Goal: Task Accomplishment & Management: Complete application form

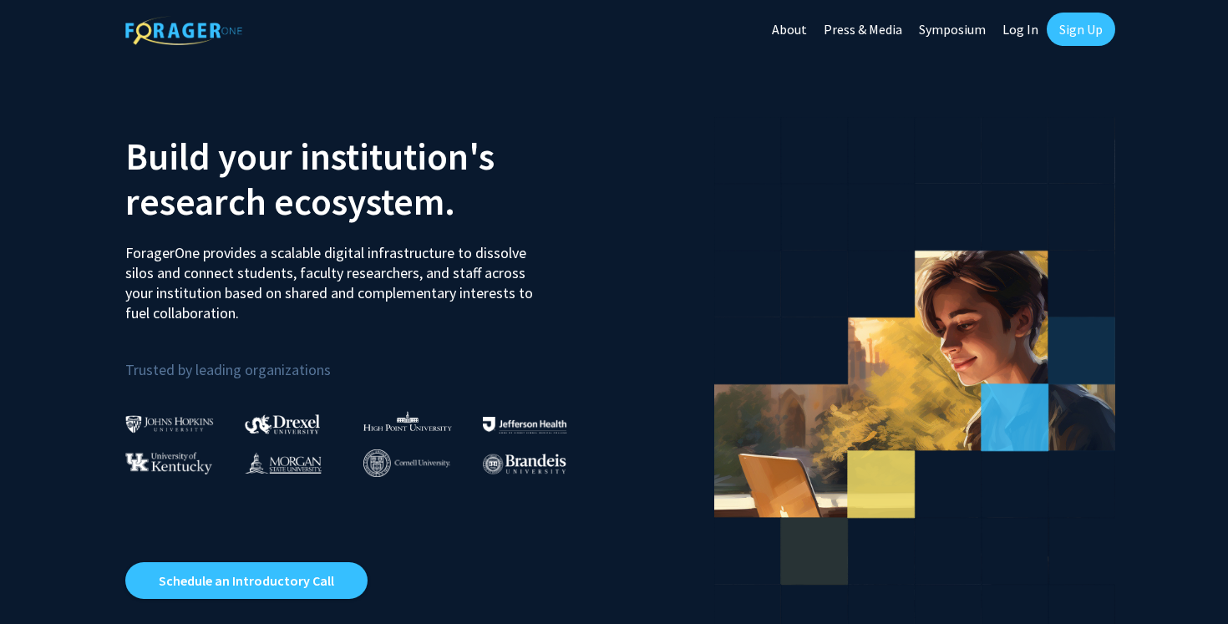
click at [1082, 24] on link "Sign Up" at bounding box center [1081, 29] width 69 height 33
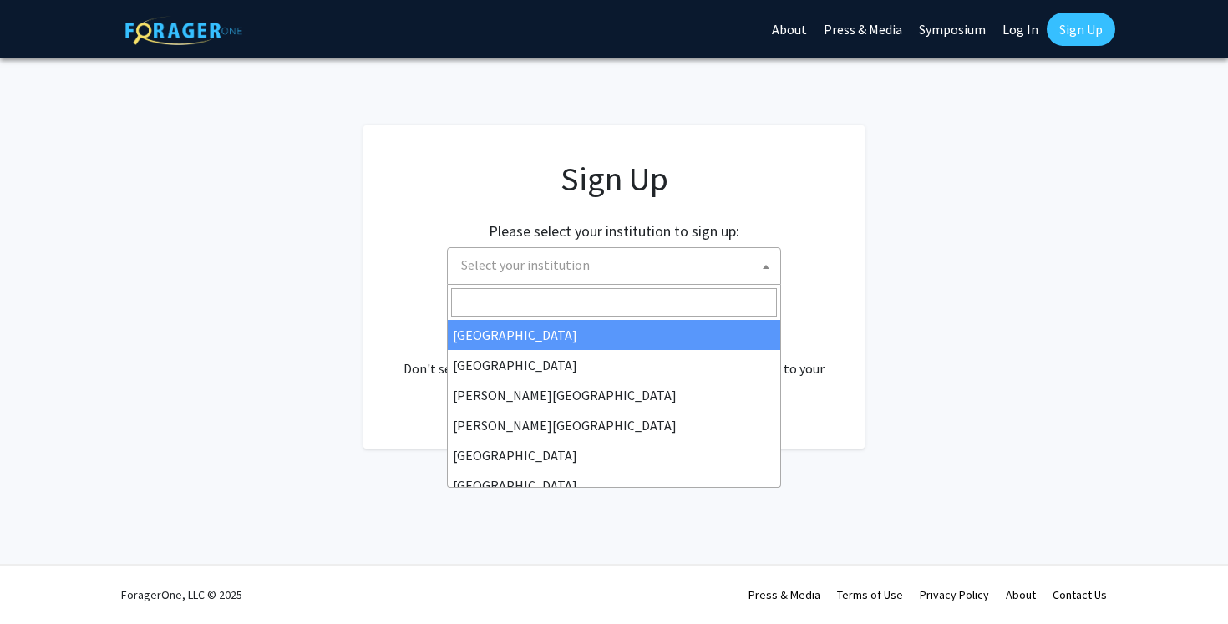
click at [676, 266] on span "Select your institution" at bounding box center [617, 265] width 326 height 34
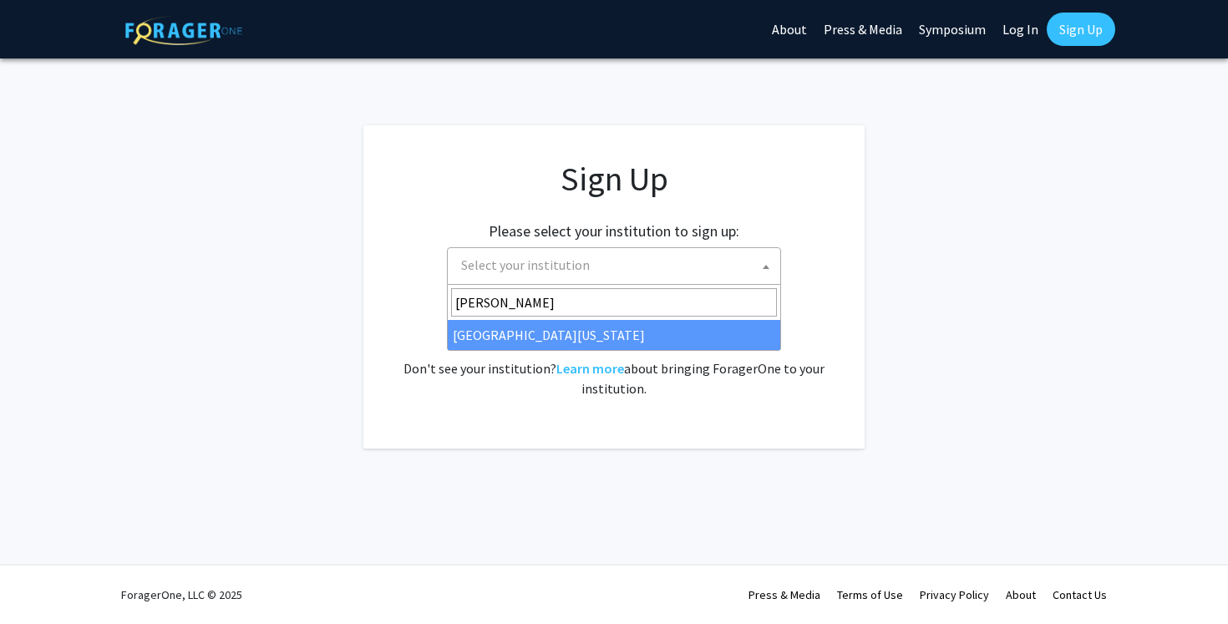
type input "[PERSON_NAME]"
select select "31"
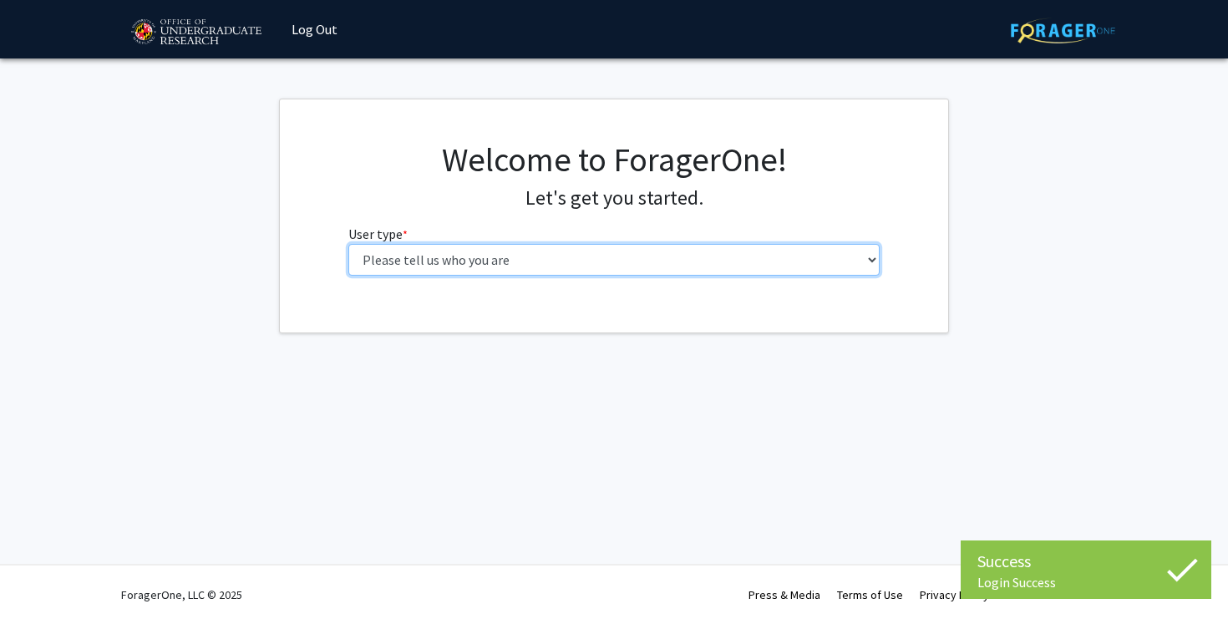
click at [544, 261] on select "Please tell us who you are Undergraduate Student Master's Student Doctoral Cand…" at bounding box center [614, 260] width 532 height 32
select select "1: undergrad"
click at [348, 244] on select "Please tell us who you are Undergraduate Student Master's Student Doctoral Cand…" at bounding box center [614, 260] width 532 height 32
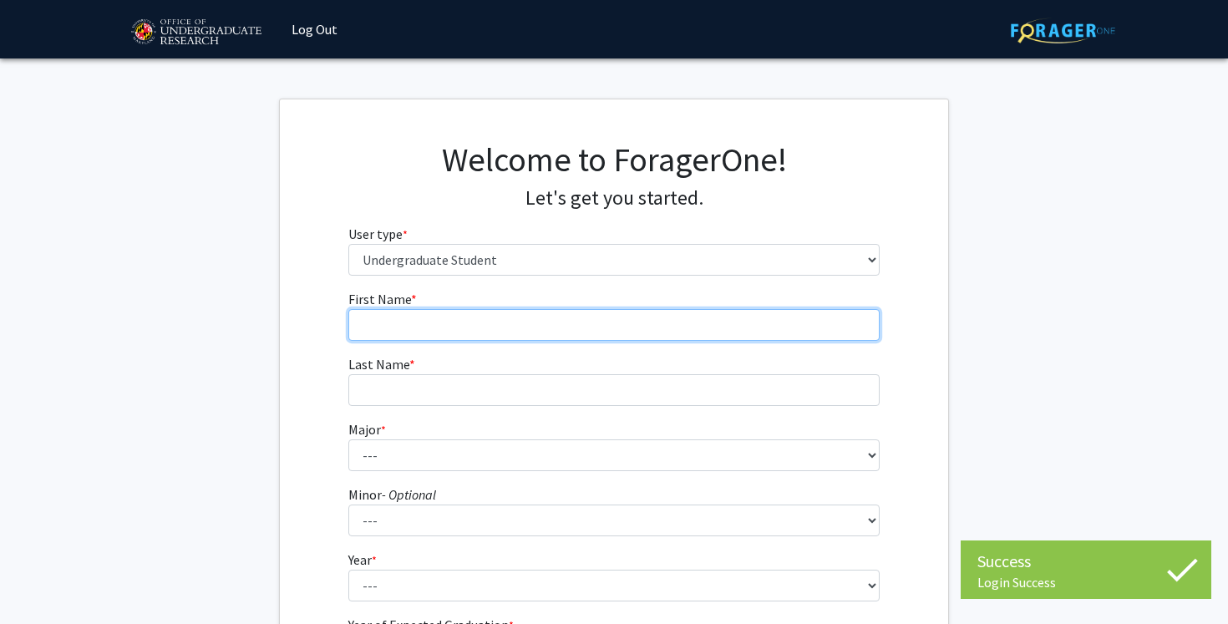
click at [555, 332] on input "First Name * required" at bounding box center [614, 325] width 532 height 32
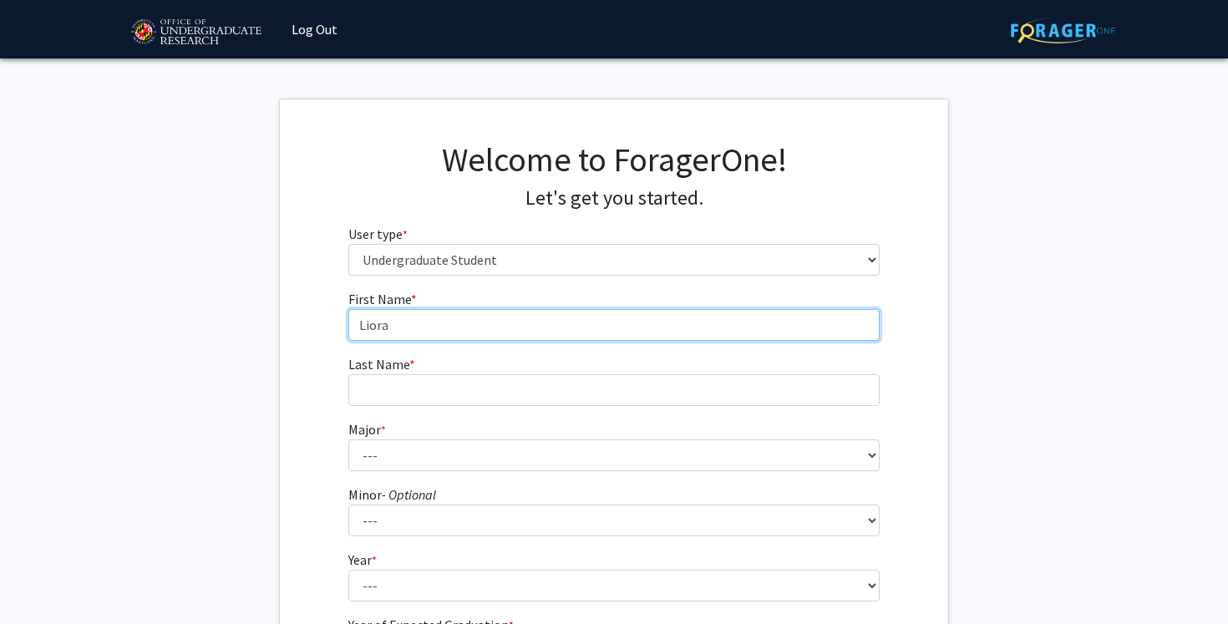
type input "Liora"
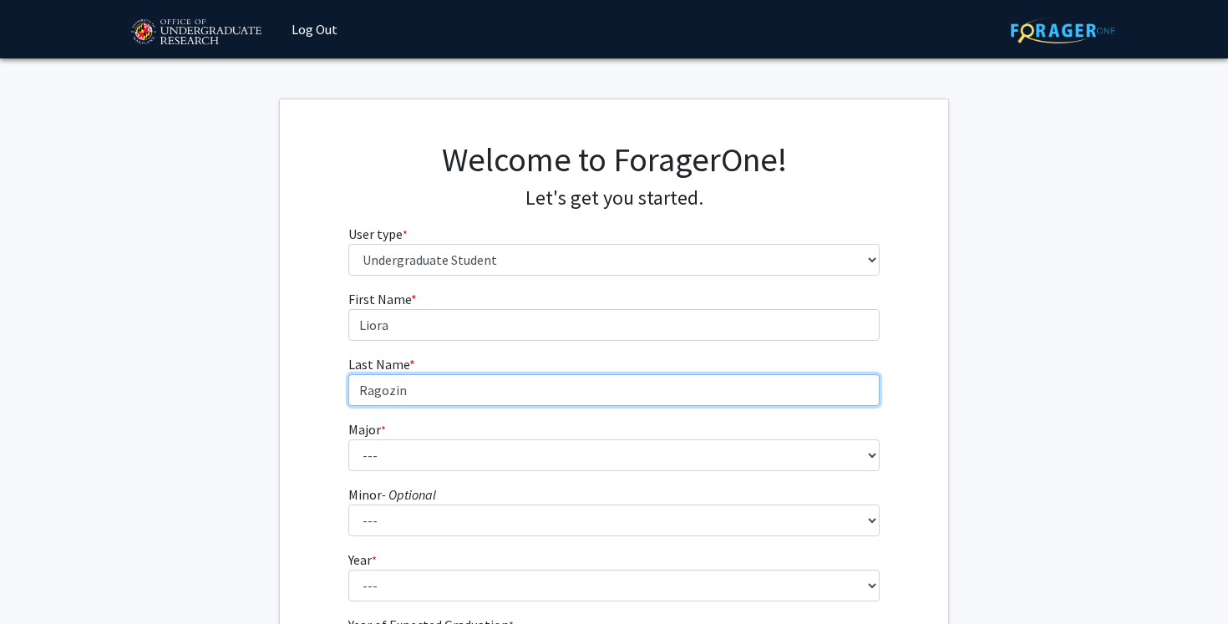
type input "Ragozin"
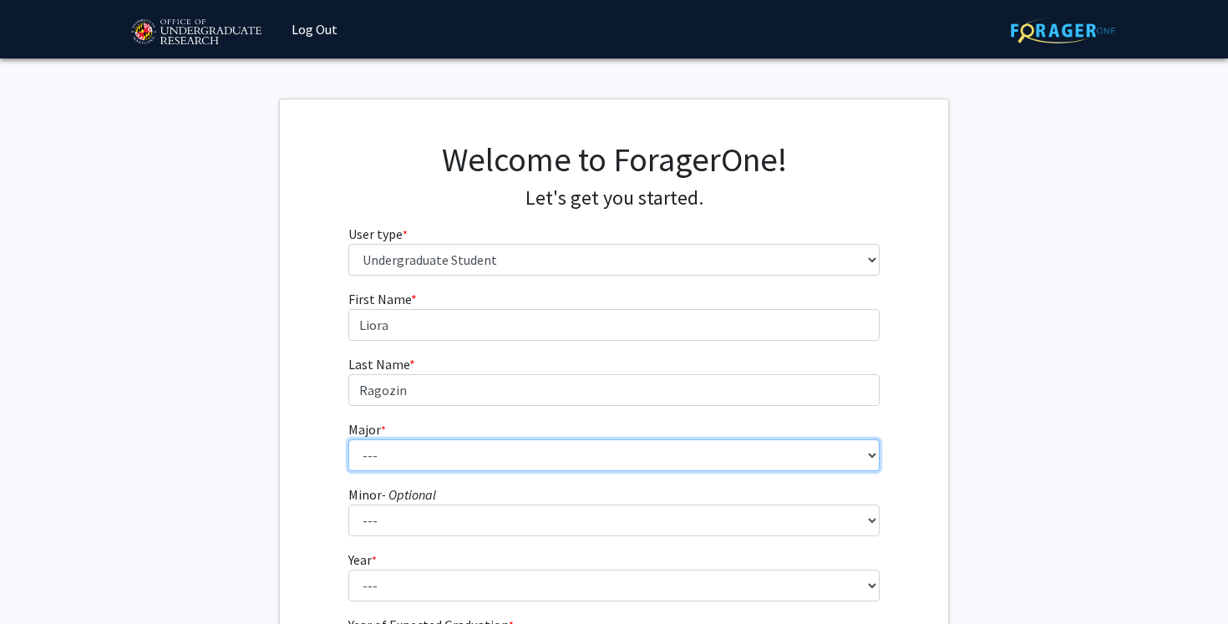
click at [510, 459] on select "--- Accounting Aerospace Engineering African American and Africana Studies Agri…" at bounding box center [614, 455] width 532 height 32
select select "48: 2349"
click at [348, 439] on select "--- Accounting Aerospace Engineering African American and Africana Studies Agri…" at bounding box center [614, 455] width 532 height 32
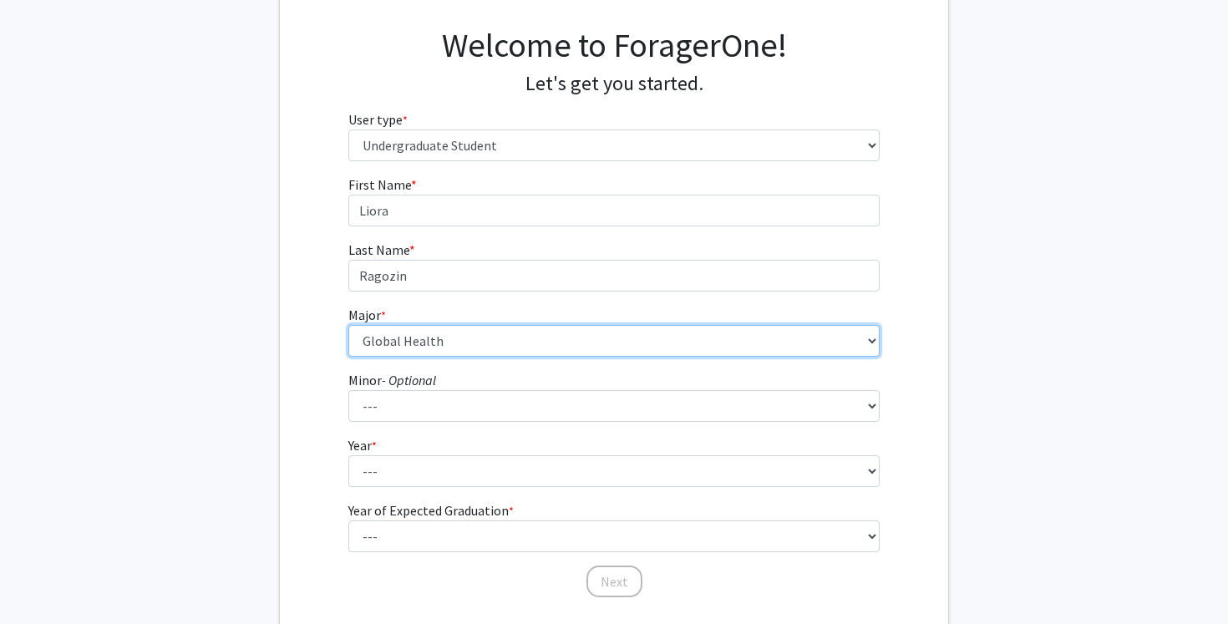
scroll to position [130, 0]
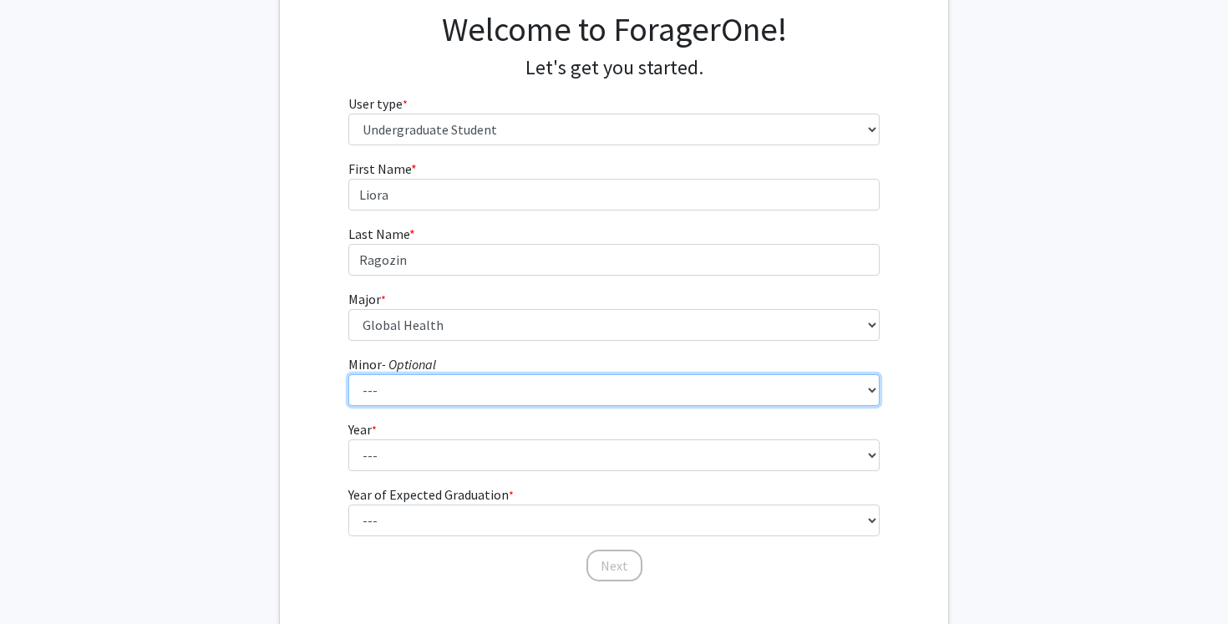
click at [512, 394] on select "--- Actuarial Mathematics Advanced Cybersecurity Experience for Students Africa…" at bounding box center [614, 390] width 532 height 32
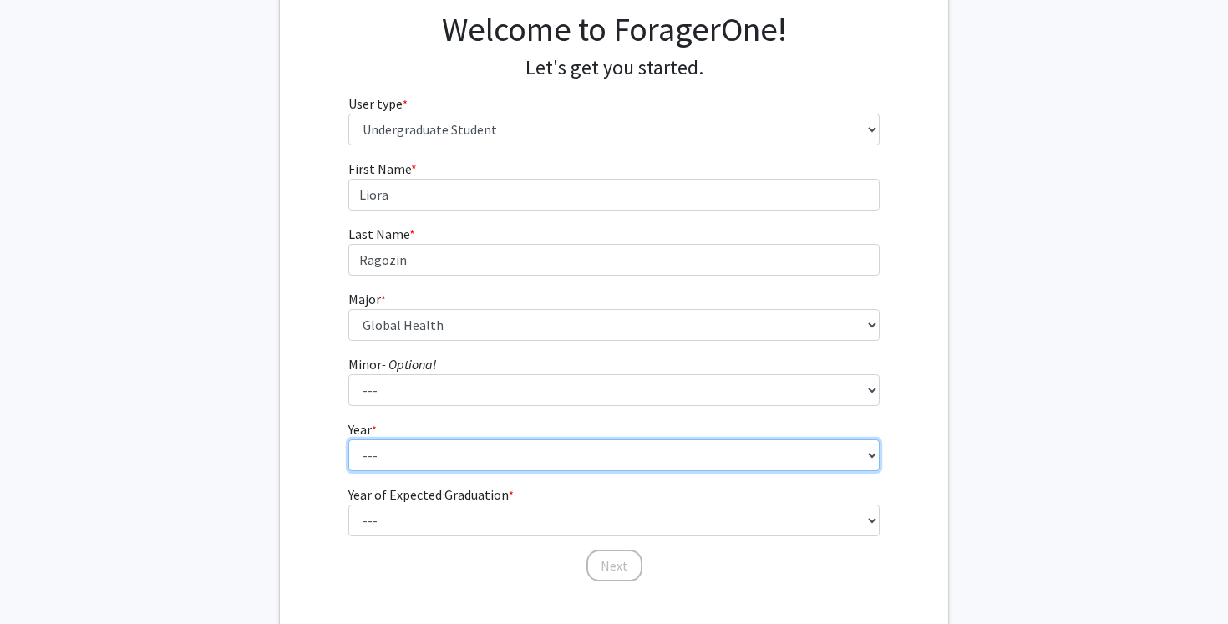
click at [407, 449] on select "--- First-year Sophomore Junior Senior Postbaccalaureate Certificate" at bounding box center [614, 455] width 532 height 32
select select "1: first-year"
click at [348, 439] on select "--- First-year Sophomore Junior Senior Postbaccalaureate Certificate" at bounding box center [614, 455] width 532 height 32
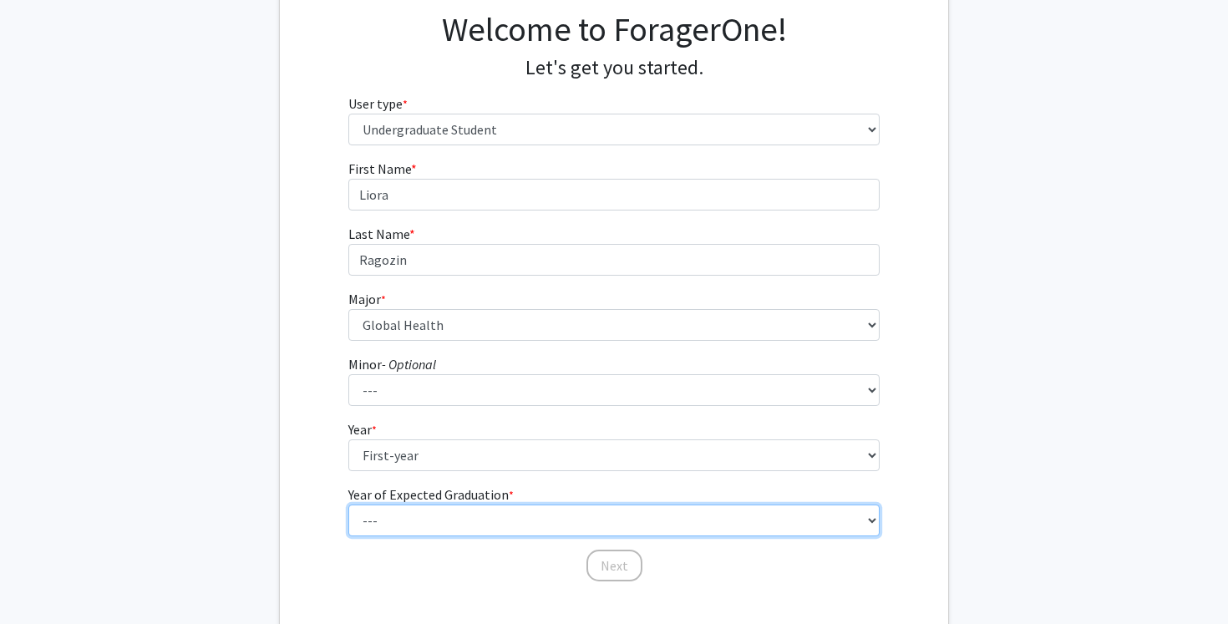
click at [422, 515] on select "--- 2025 2026 2027 2028 2029 2030 2031 2032 2033 2034" at bounding box center [614, 521] width 532 height 32
select select "5: 2029"
click at [348, 505] on select "--- 2025 2026 2027 2028 2029 2030 2031 2032 2033 2034" at bounding box center [614, 521] width 532 height 32
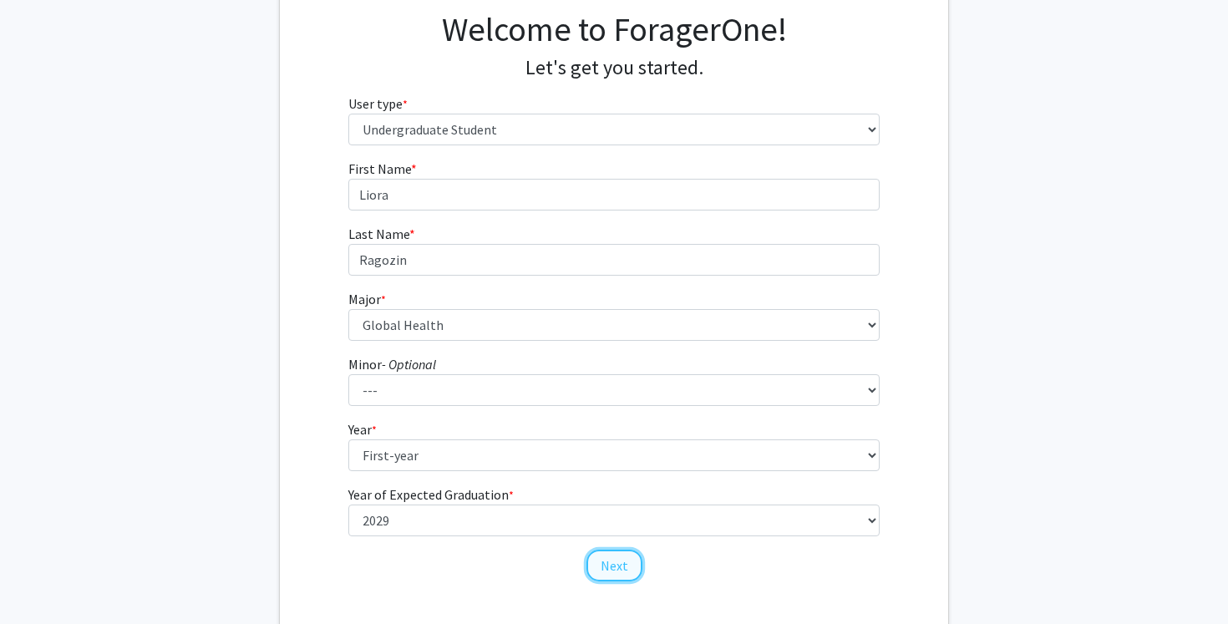
click at [601, 561] on button "Next" at bounding box center [614, 566] width 56 height 32
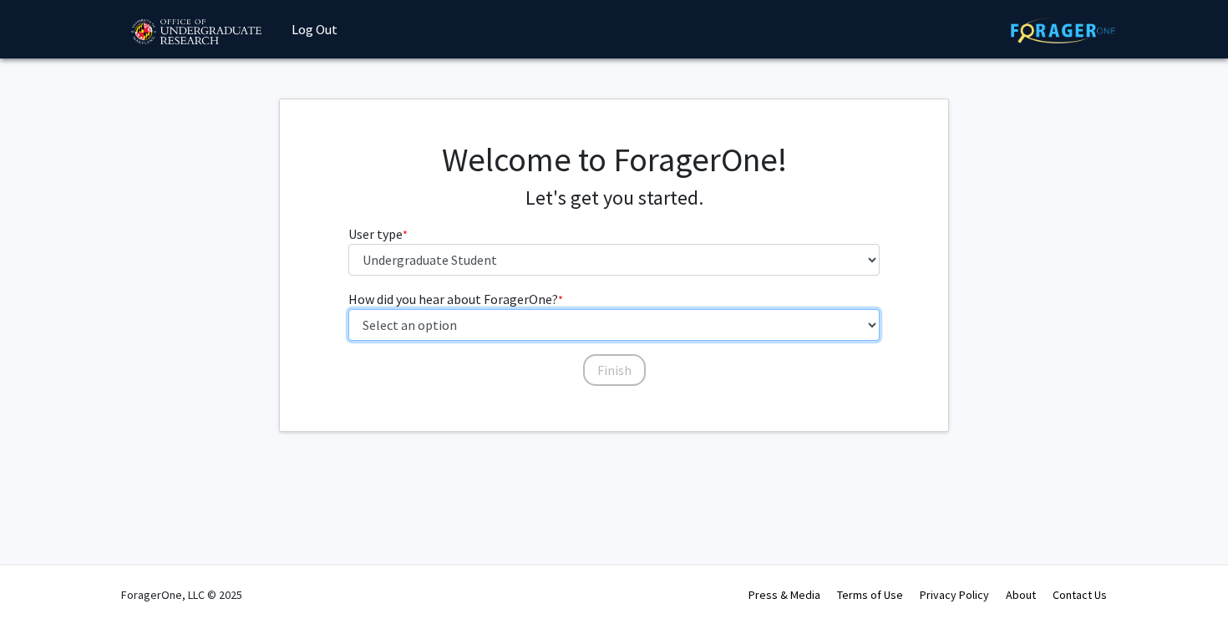
click at [548, 338] on select "Select an option Peer/student recommendation Faculty/staff recommendation Unive…" at bounding box center [614, 325] width 532 height 32
select select "3: university_website"
click at [348, 309] on select "Select an option Peer/student recommendation Faculty/staff recommendation Unive…" at bounding box center [614, 325] width 532 height 32
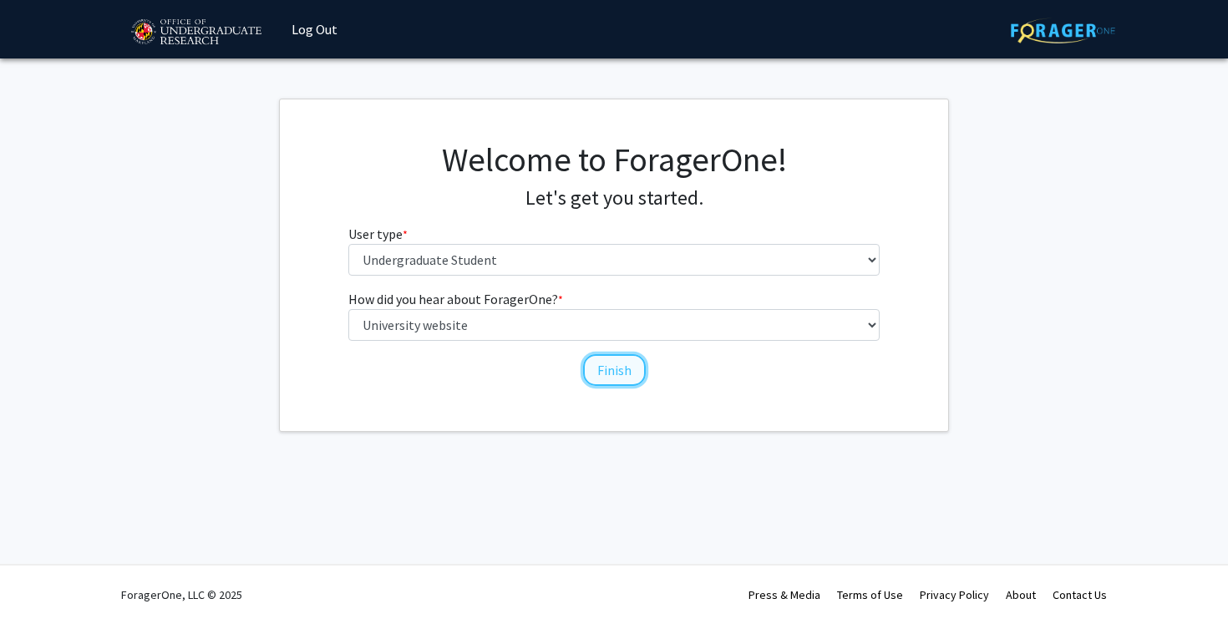
click at [598, 363] on button "Finish" at bounding box center [614, 370] width 63 height 32
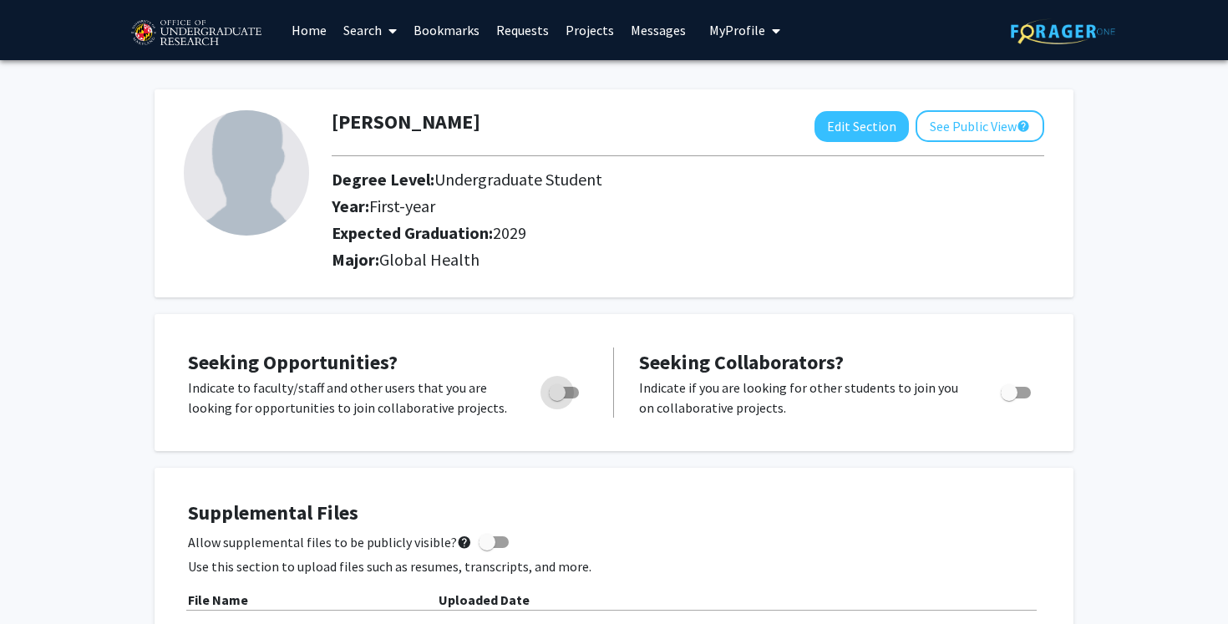
click at [559, 397] on span "Toggle" at bounding box center [557, 392] width 17 height 17
click at [557, 398] on input "Are you actively seeking opportunities?" at bounding box center [556, 398] width 1 height 1
checkbox input "true"
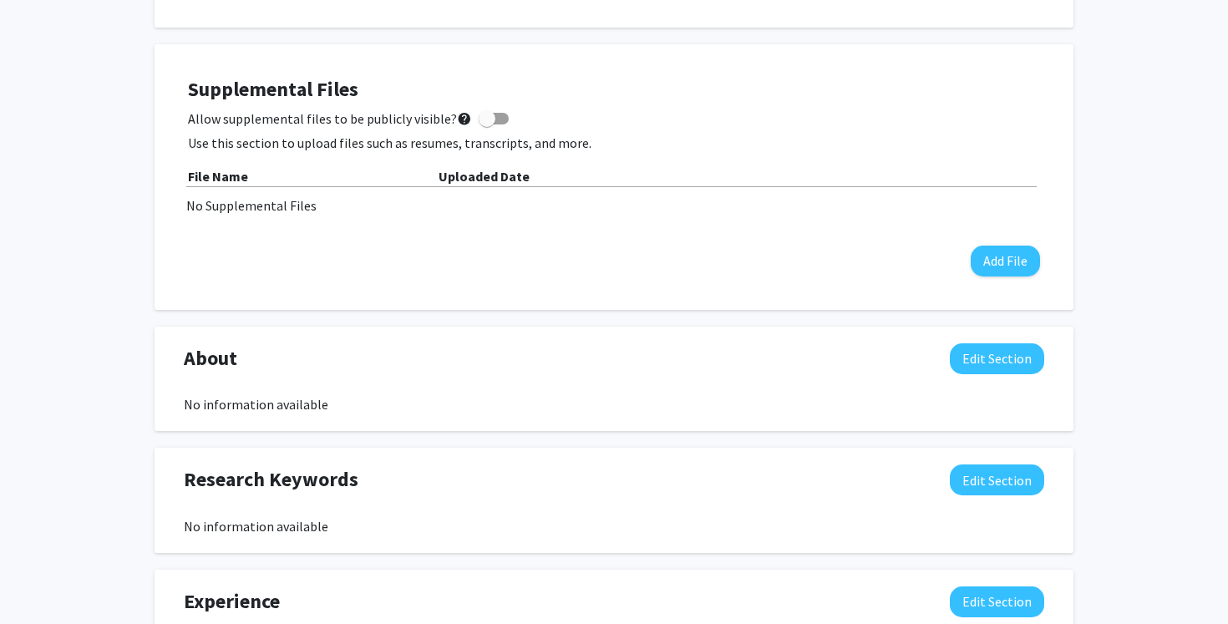
scroll to position [434, 0]
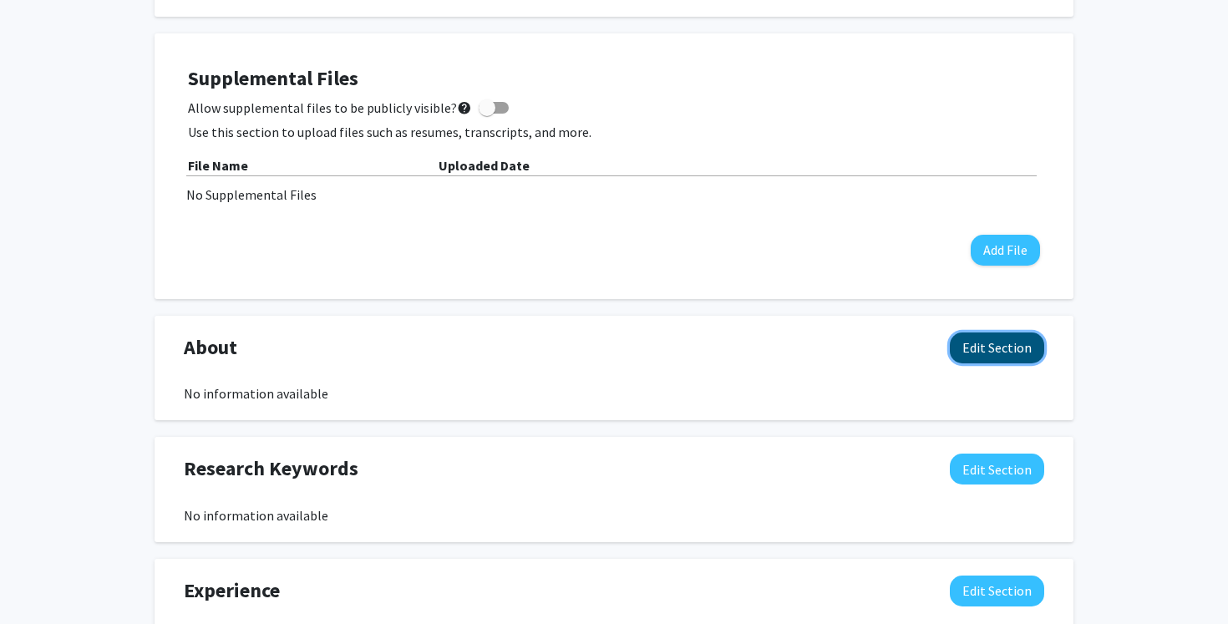
click at [962, 353] on button "Edit Section" at bounding box center [997, 347] width 94 height 31
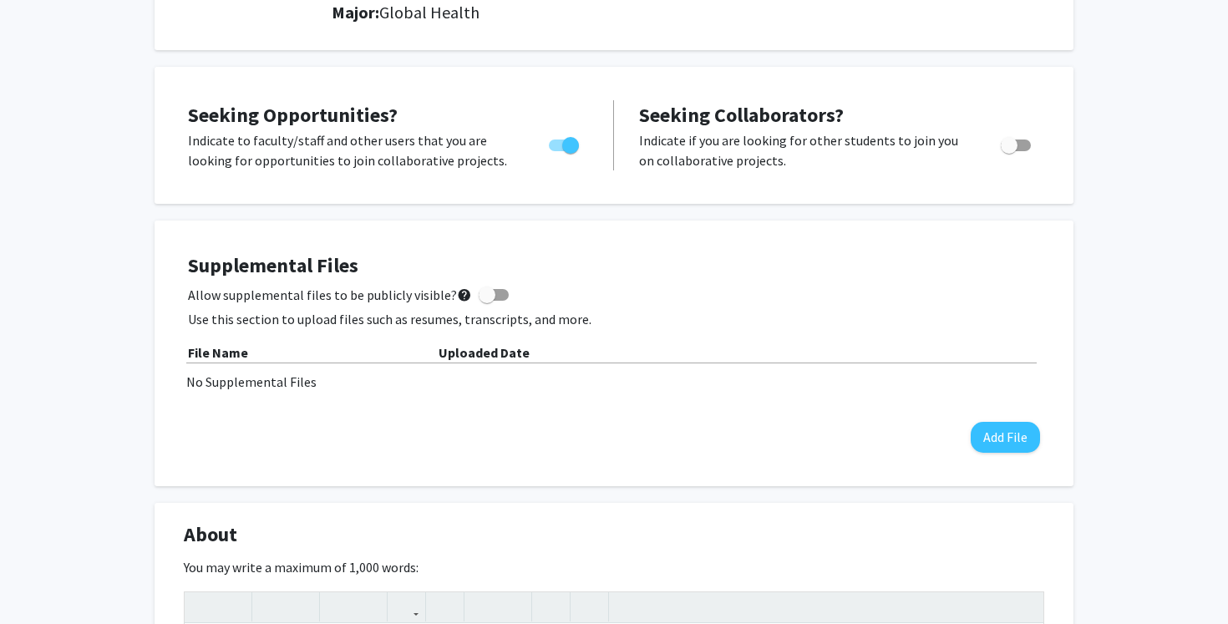
scroll to position [0, 0]
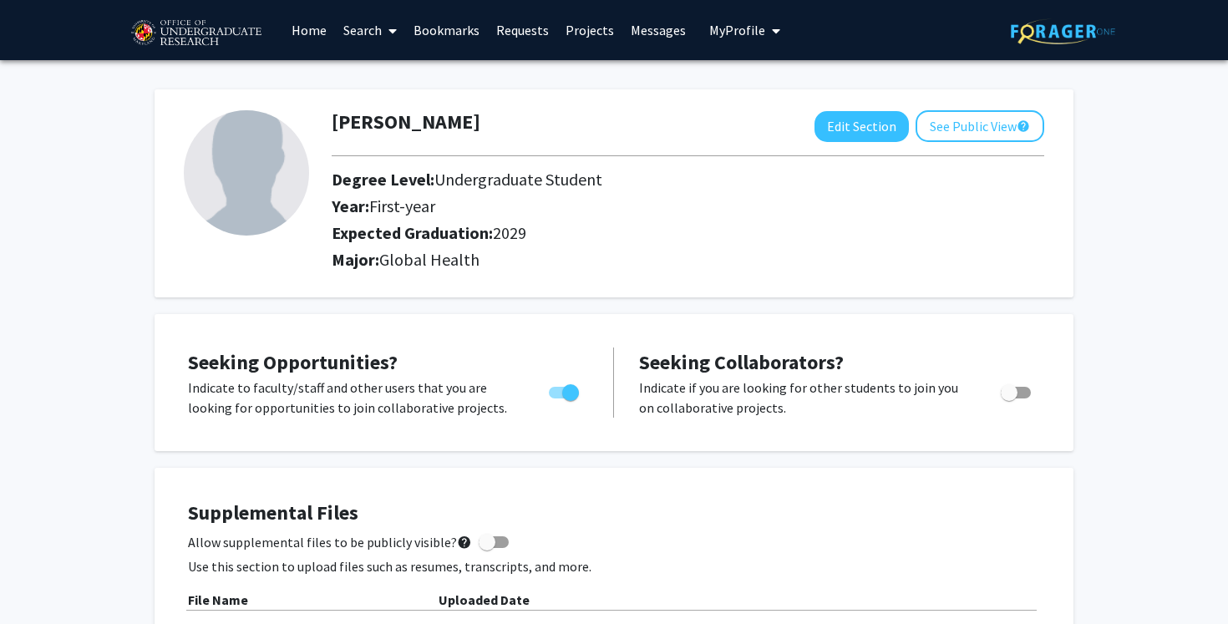
click at [374, 28] on link "Search" at bounding box center [370, 30] width 70 height 58
click at [390, 109] on span "Students" at bounding box center [386, 110] width 102 height 33
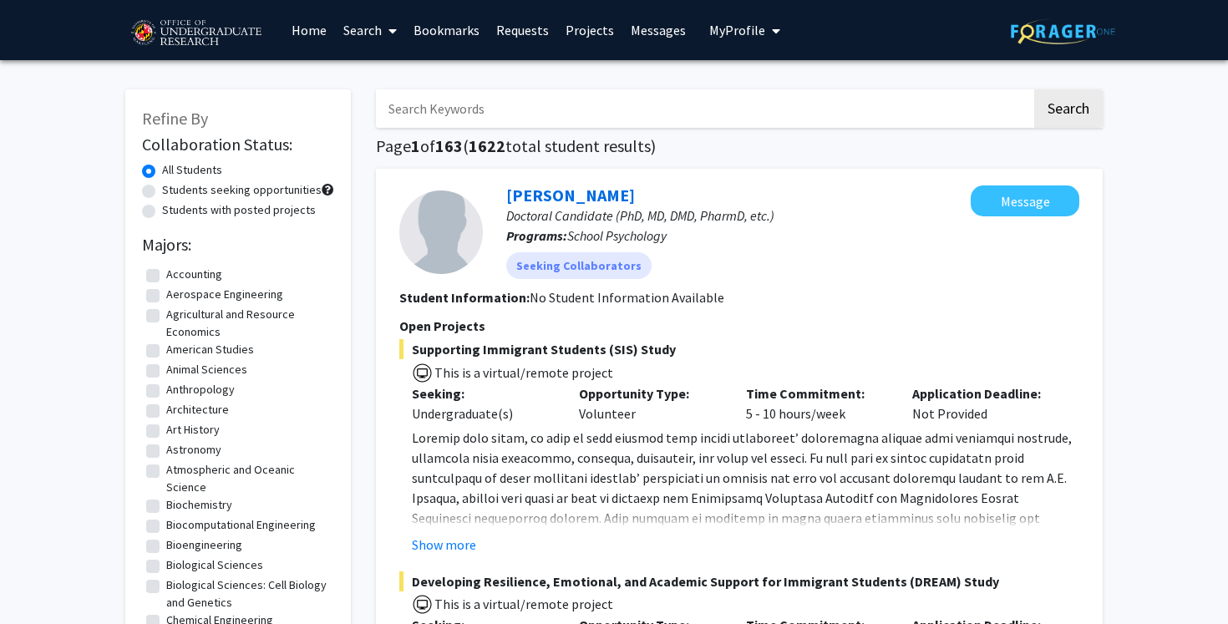
click at [458, 110] on input "Search Keywords" at bounding box center [704, 108] width 656 height 38
type input "[PERSON_NAME]"
click at [1034, 89] on button "Search" at bounding box center [1068, 108] width 69 height 38
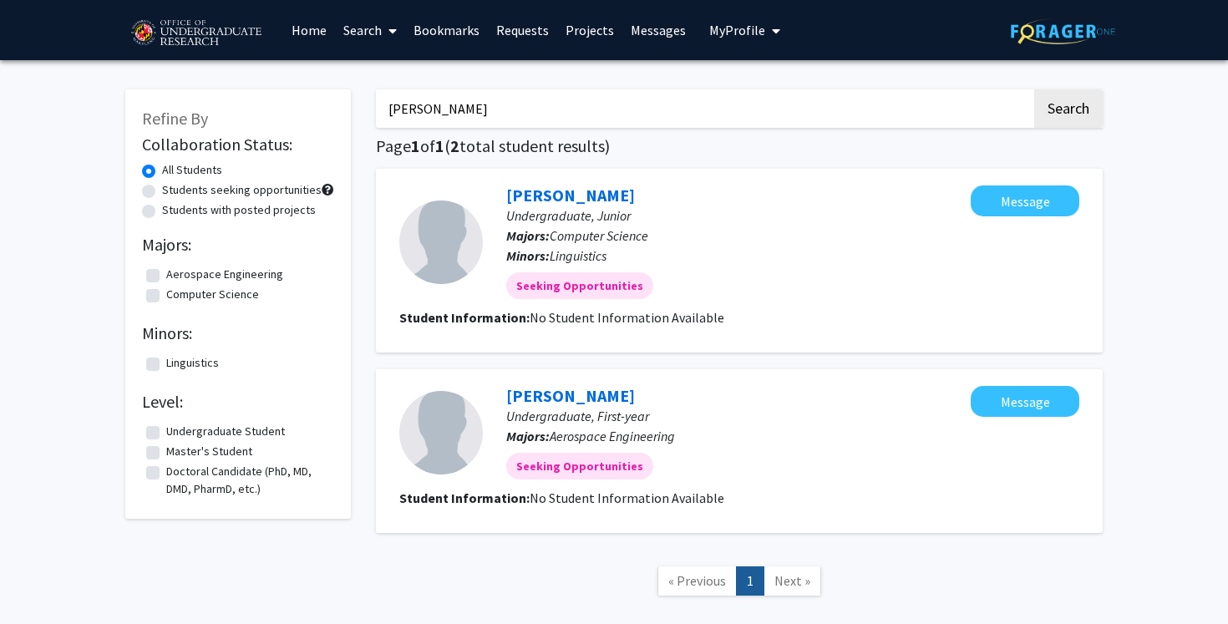
click at [434, 106] on input "[PERSON_NAME]" at bounding box center [704, 108] width 656 height 38
click at [267, 428] on label "Undergraduate Student" at bounding box center [225, 432] width 119 height 18
click at [177, 428] on input "Undergraduate Student" at bounding box center [171, 428] width 11 height 11
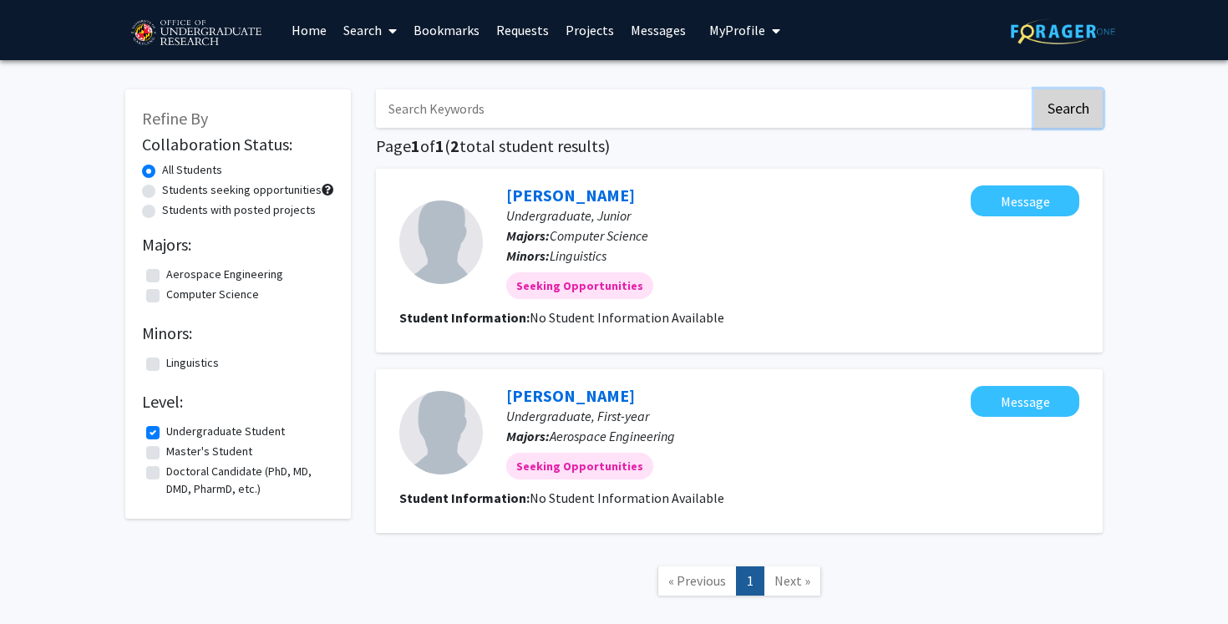
click at [1053, 106] on button "Search" at bounding box center [1068, 108] width 69 height 38
checkbox input "false"
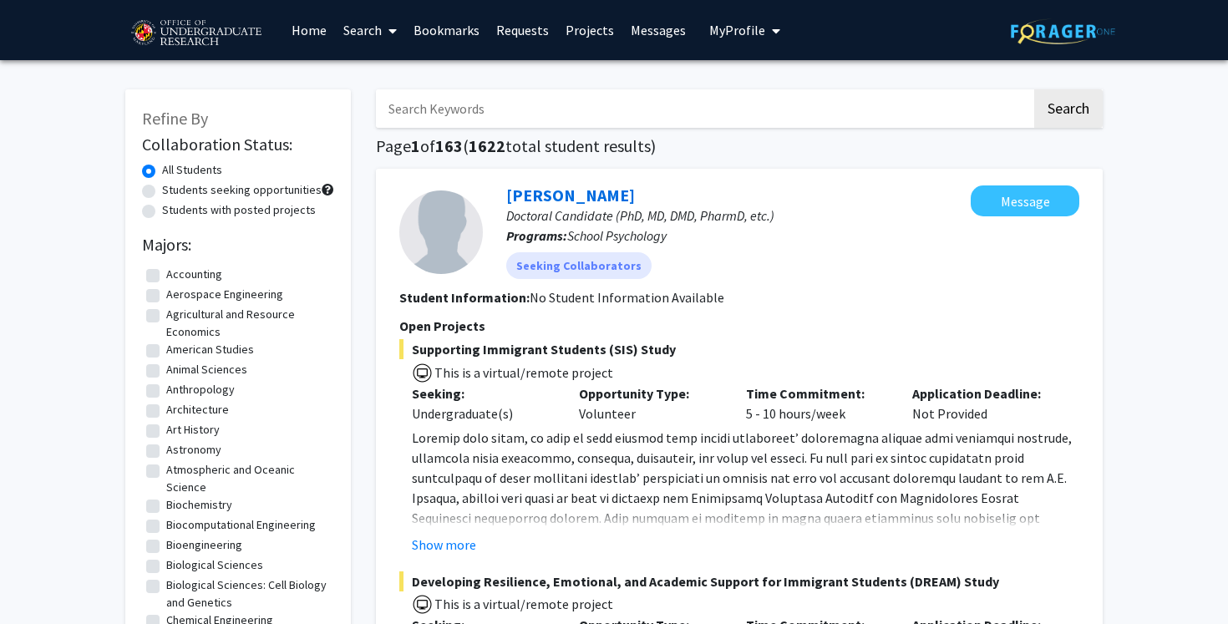
click at [369, 33] on link "Search" at bounding box center [370, 30] width 70 height 58
click at [388, 108] on span "Students" at bounding box center [386, 110] width 102 height 33
click at [396, 28] on icon at bounding box center [392, 30] width 8 height 13
click at [396, 74] on span "Faculty/Staff" at bounding box center [396, 76] width 123 height 33
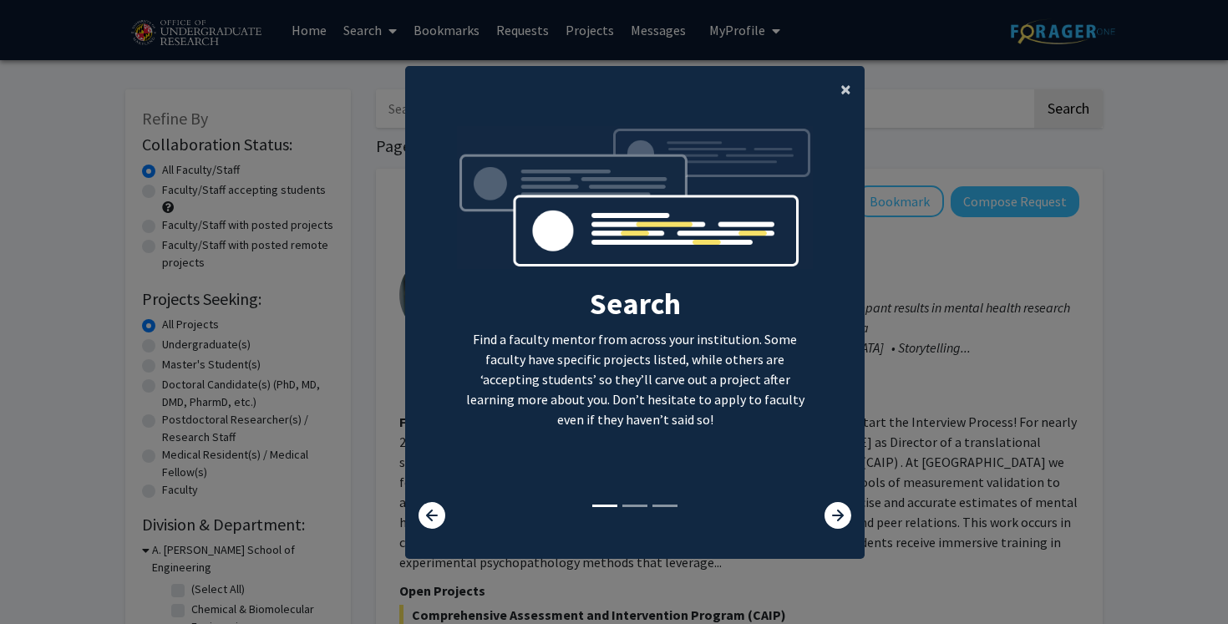
click at [839, 97] on button "×" at bounding box center [846, 89] width 38 height 47
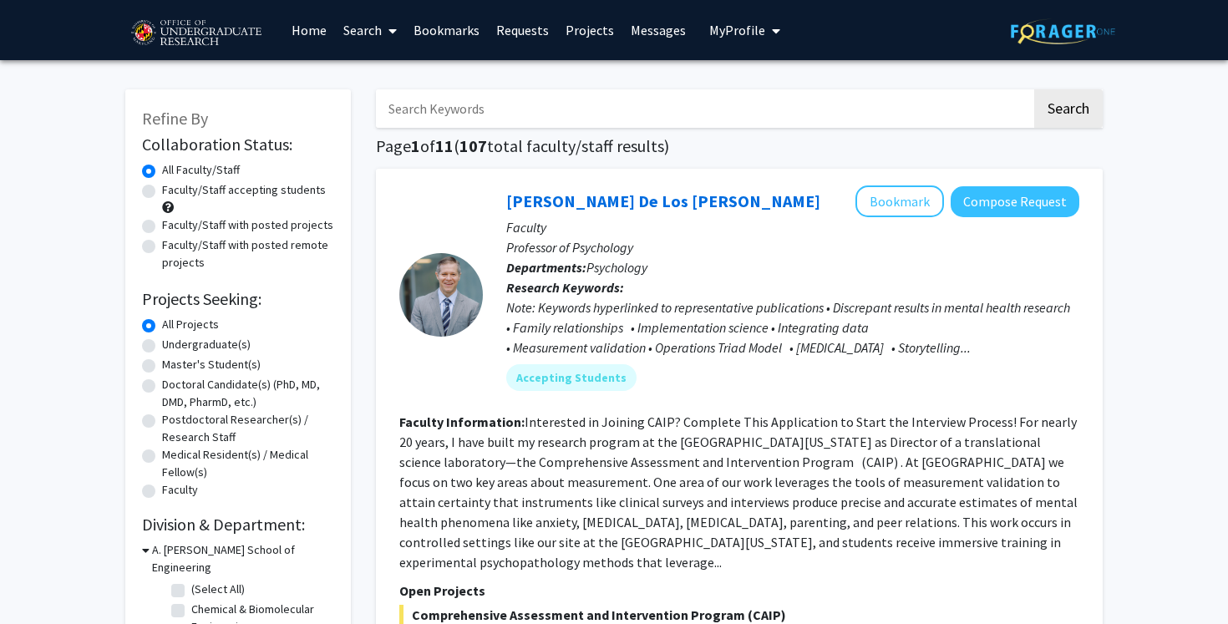
click at [304, 187] on label "Faculty/Staff accepting students" at bounding box center [244, 190] width 164 height 18
click at [173, 187] on input "Faculty/Staff accepting students" at bounding box center [167, 186] width 11 height 11
radio input "true"
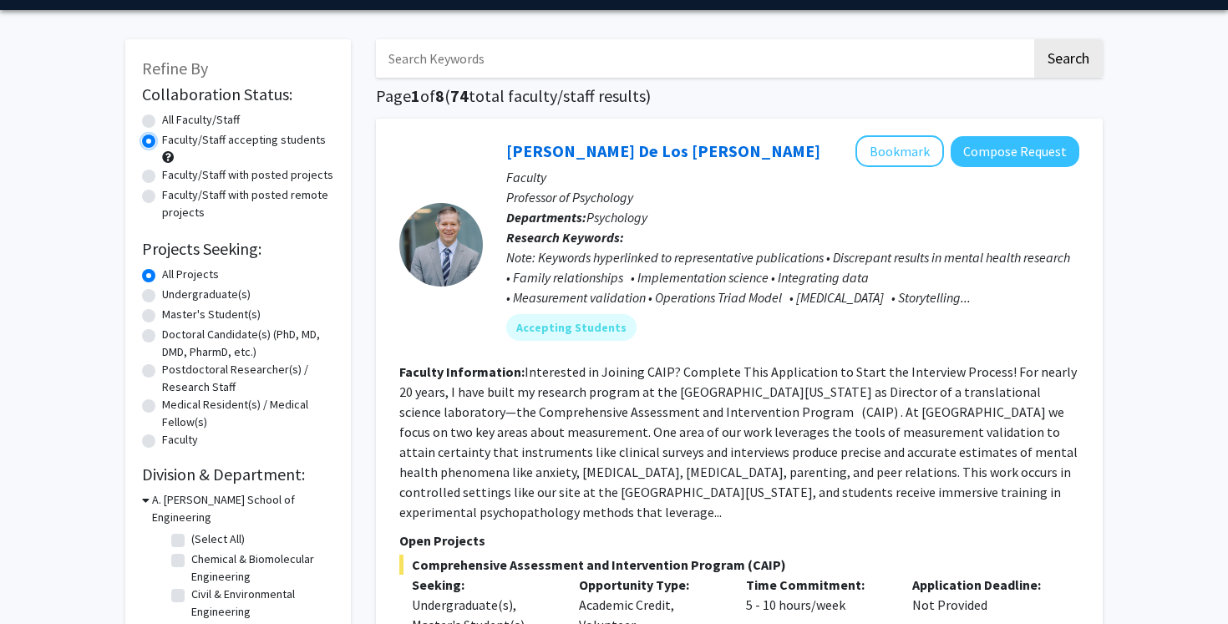
scroll to position [56, 0]
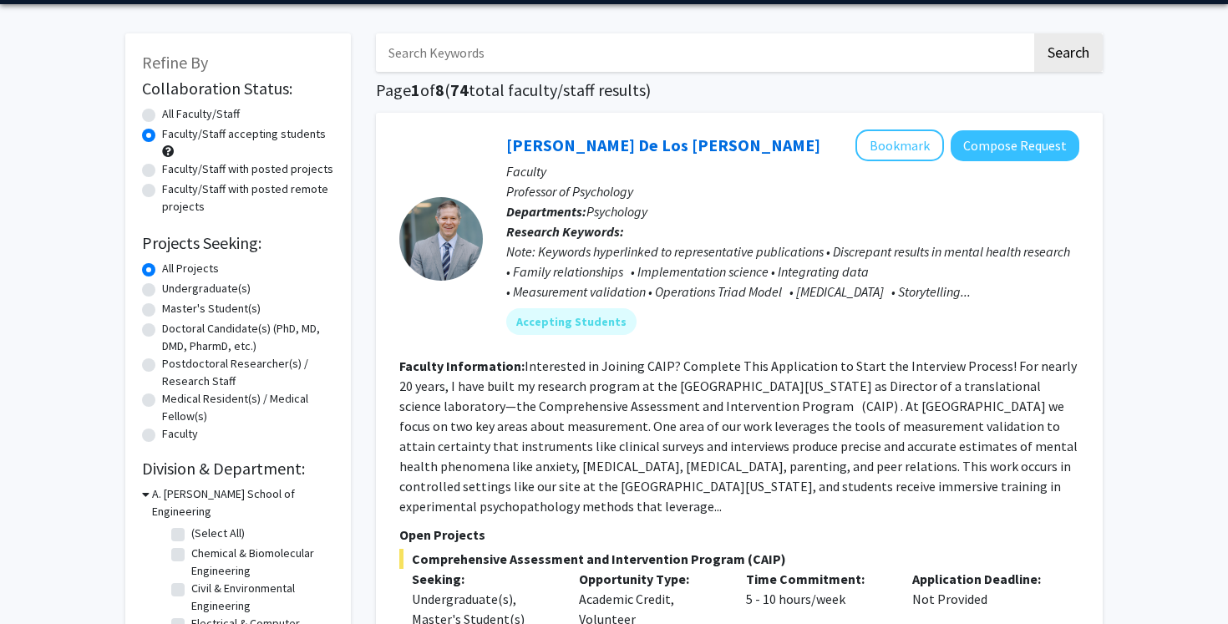
click at [224, 290] on label "Undergraduate(s)" at bounding box center [206, 289] width 89 height 18
click at [173, 290] on input "Undergraduate(s)" at bounding box center [167, 285] width 11 height 11
radio input "true"
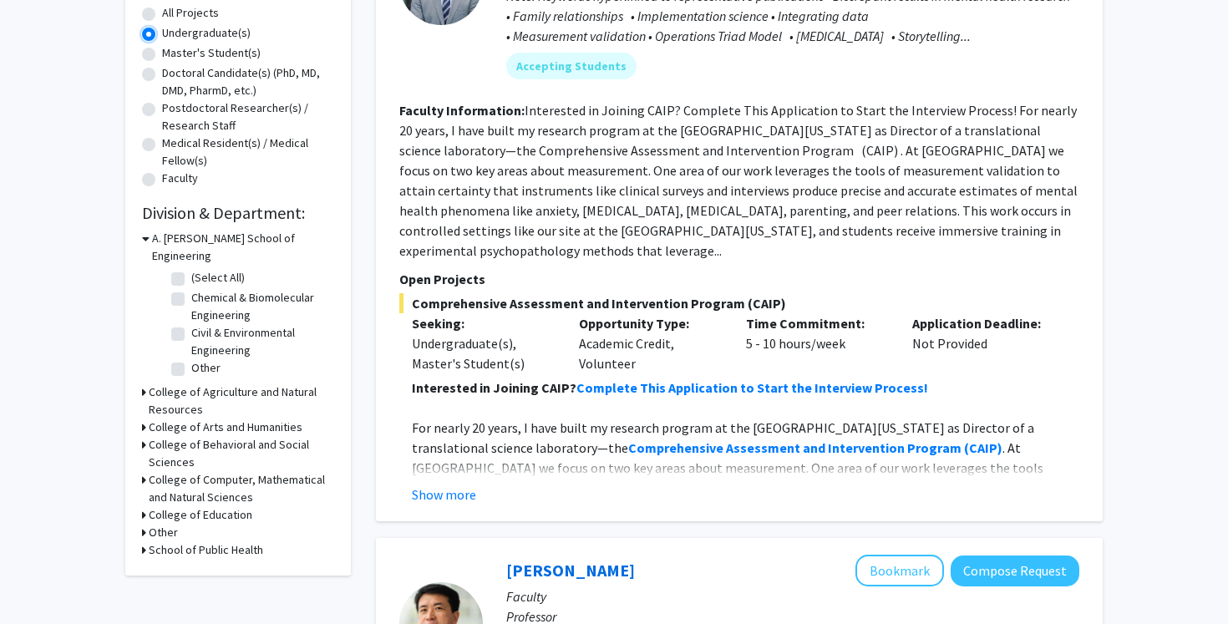
scroll to position [314, 0]
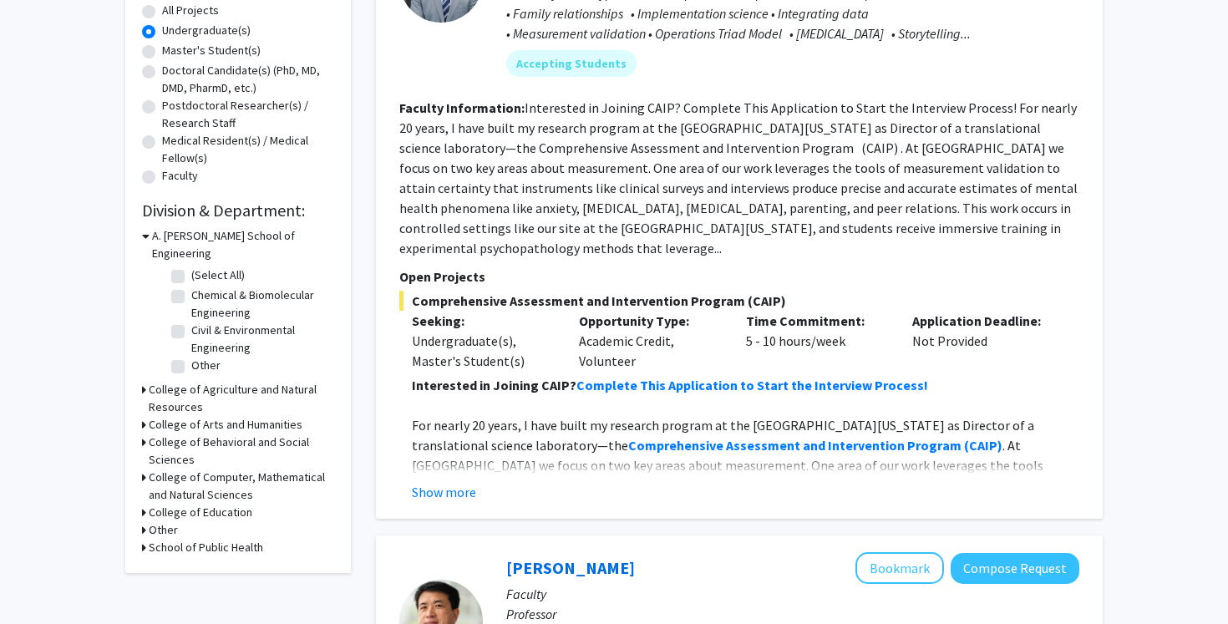
click at [145, 539] on icon at bounding box center [144, 548] width 4 height 18
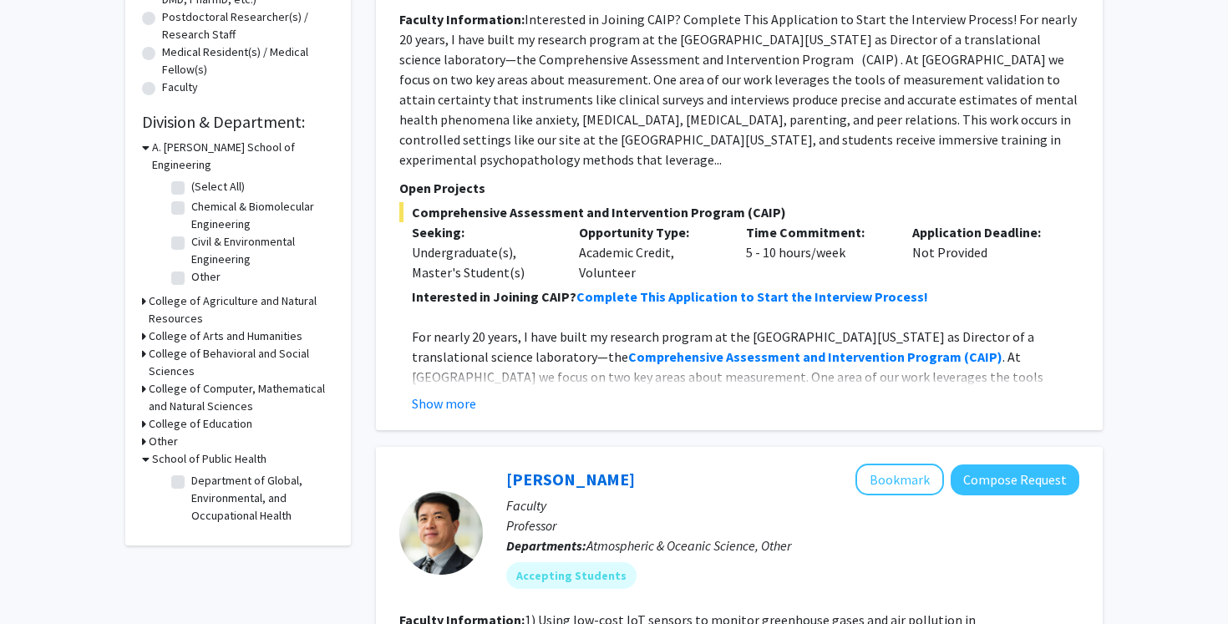
scroll to position [419, 0]
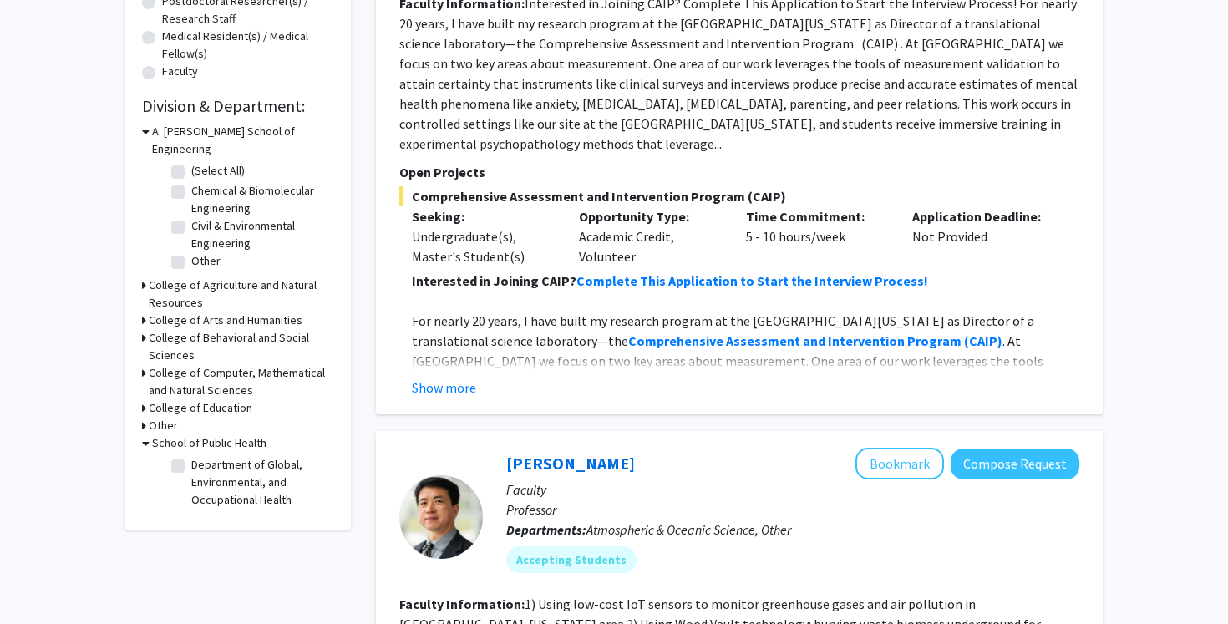
click at [219, 464] on label "Department of Global, Environmental, and Occupational Health" at bounding box center [260, 482] width 139 height 53
click at [202, 464] on input "Department of Global, Environmental, and Occupational Health" at bounding box center [196, 461] width 11 height 11
checkbox input "true"
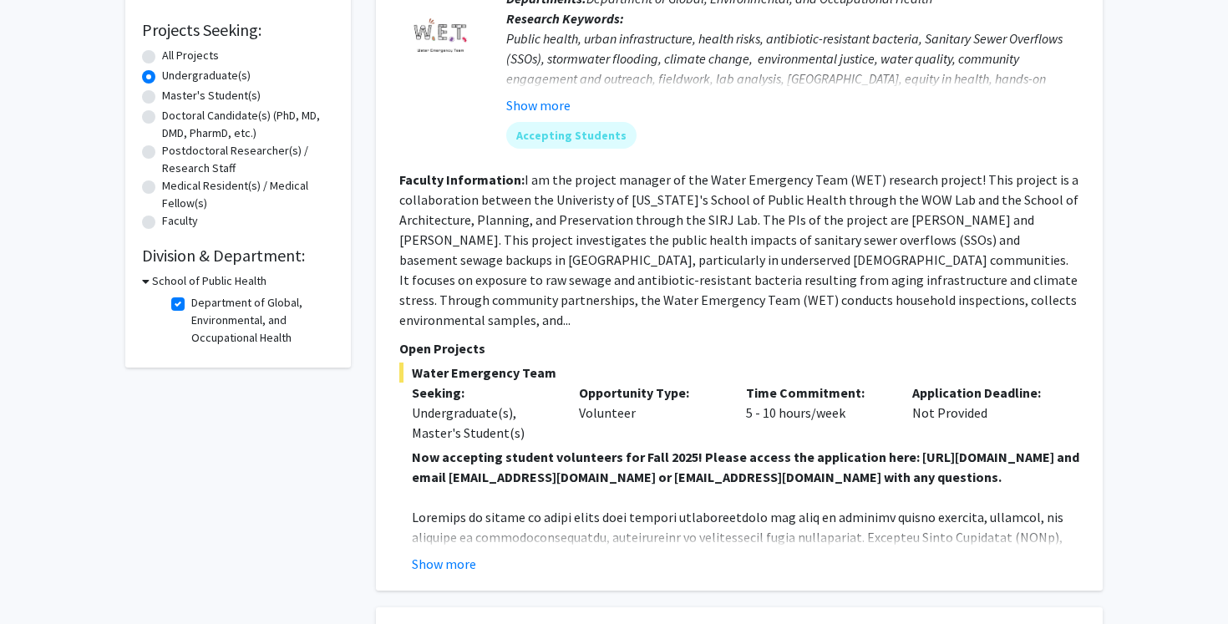
scroll to position [278, 0]
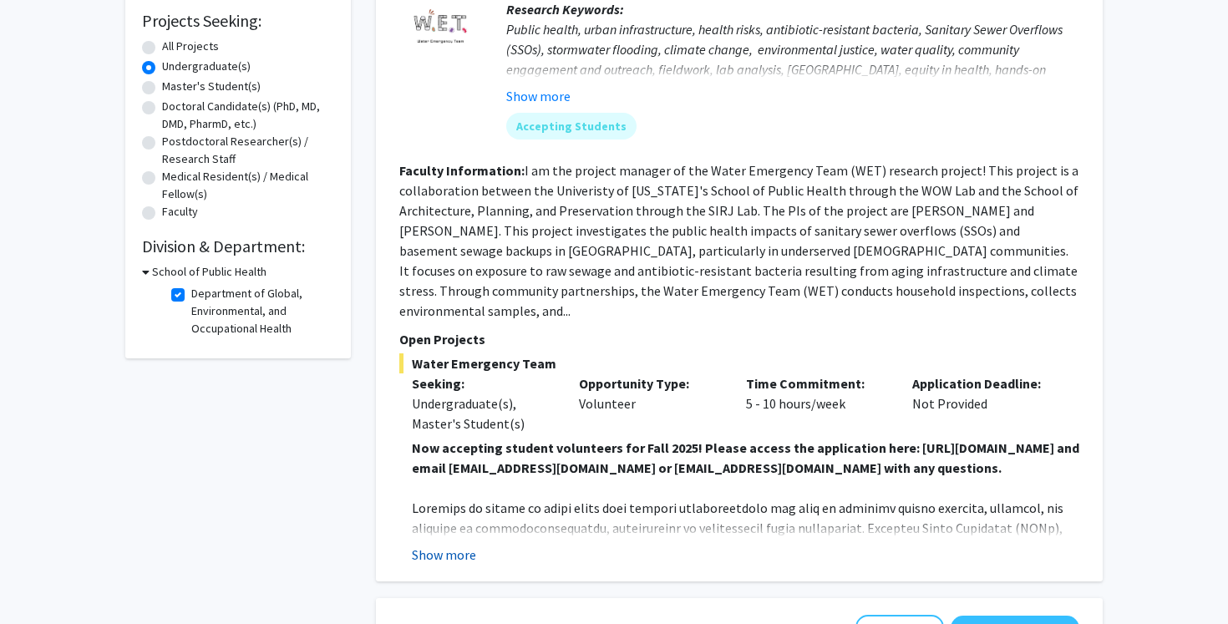
click at [458, 558] on button "Show more" at bounding box center [444, 555] width 64 height 20
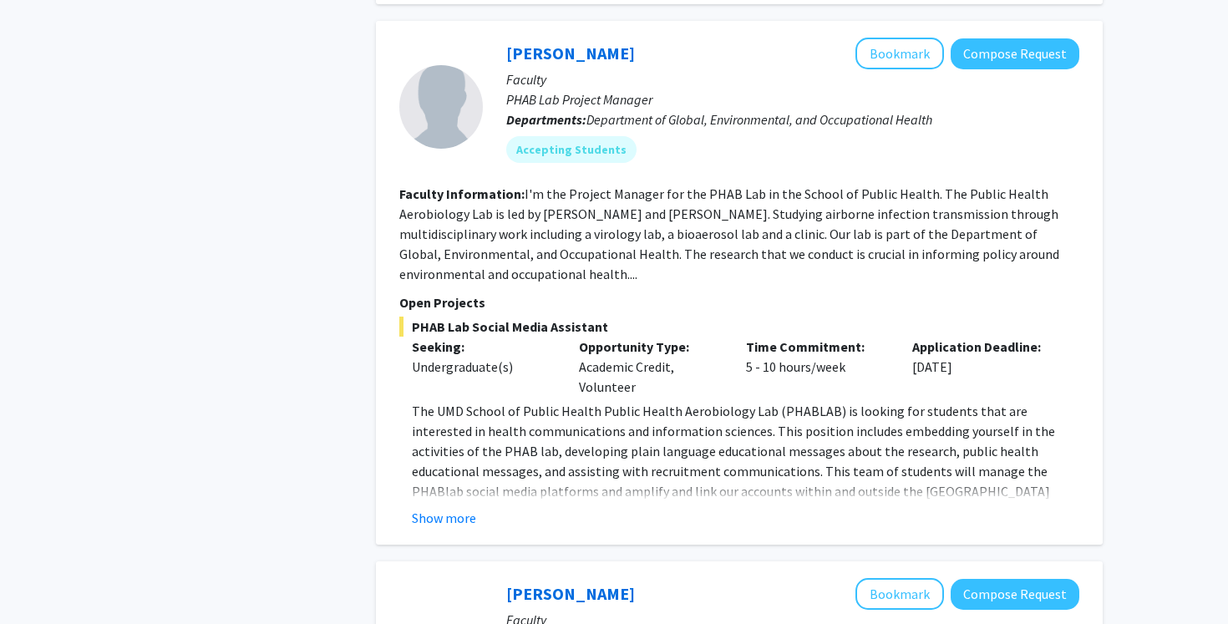
scroll to position [1200, 0]
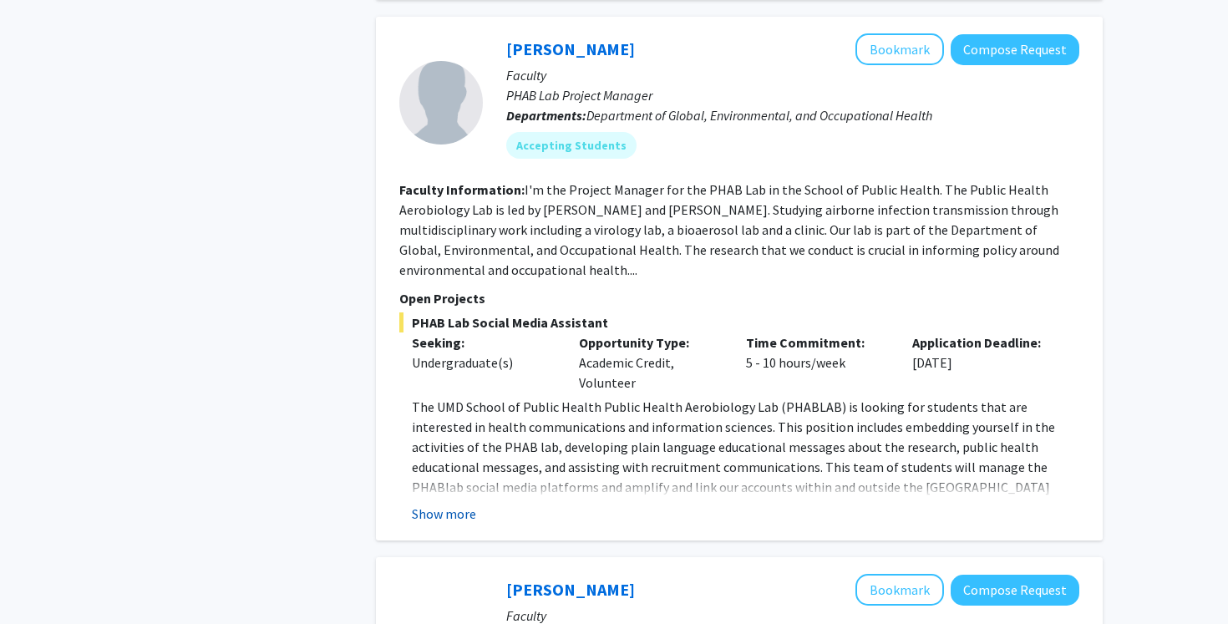
click at [472, 513] on button "Show more" at bounding box center [444, 514] width 64 height 20
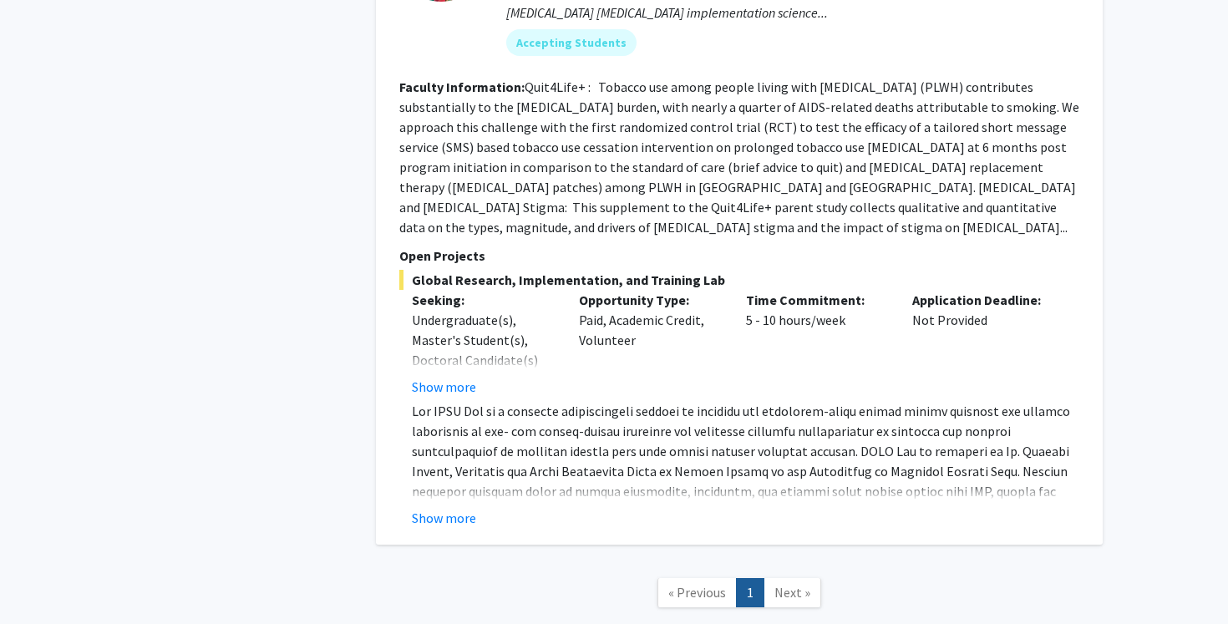
scroll to position [2091, 0]
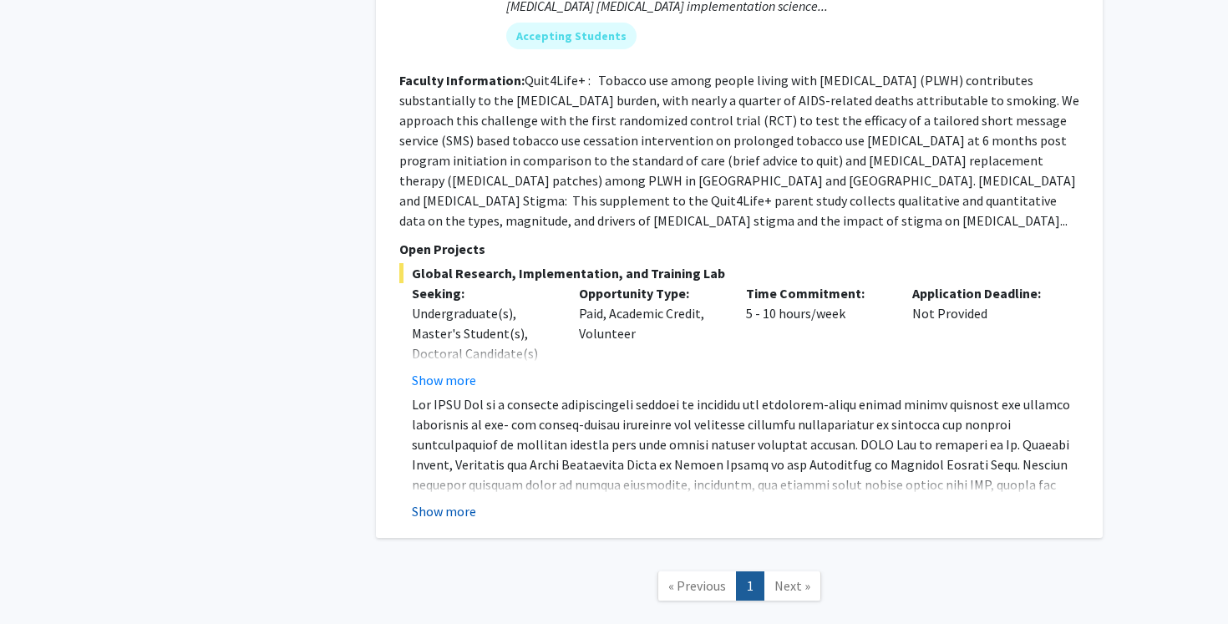
click at [470, 501] on button "Show more" at bounding box center [444, 511] width 64 height 20
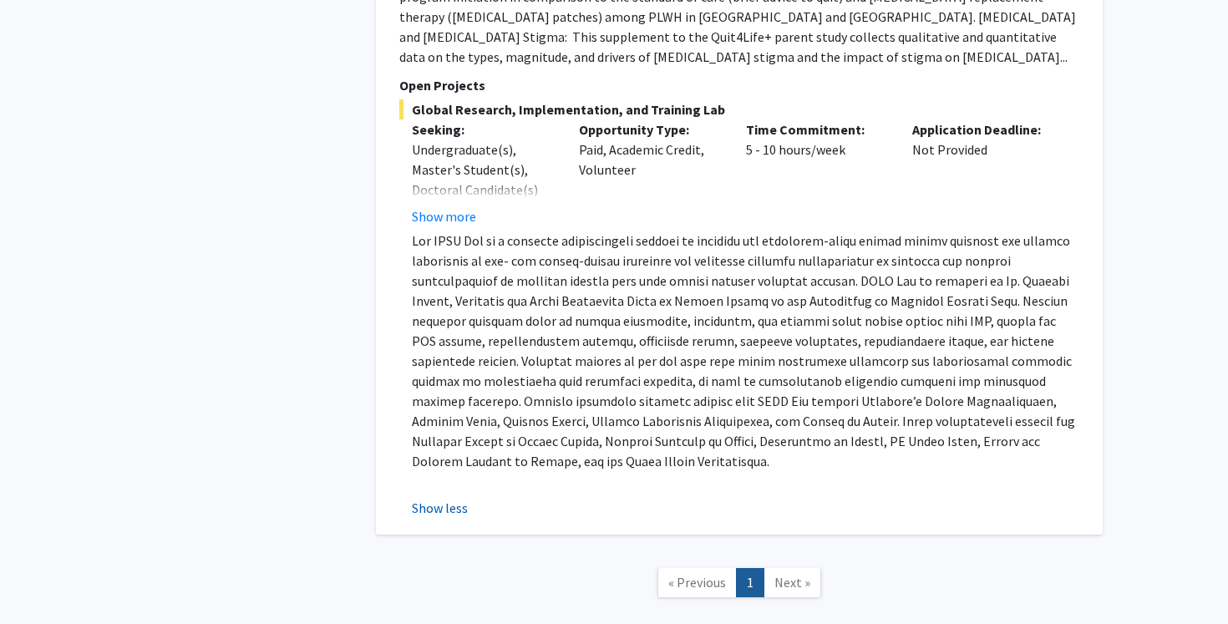
scroll to position [2179, 0]
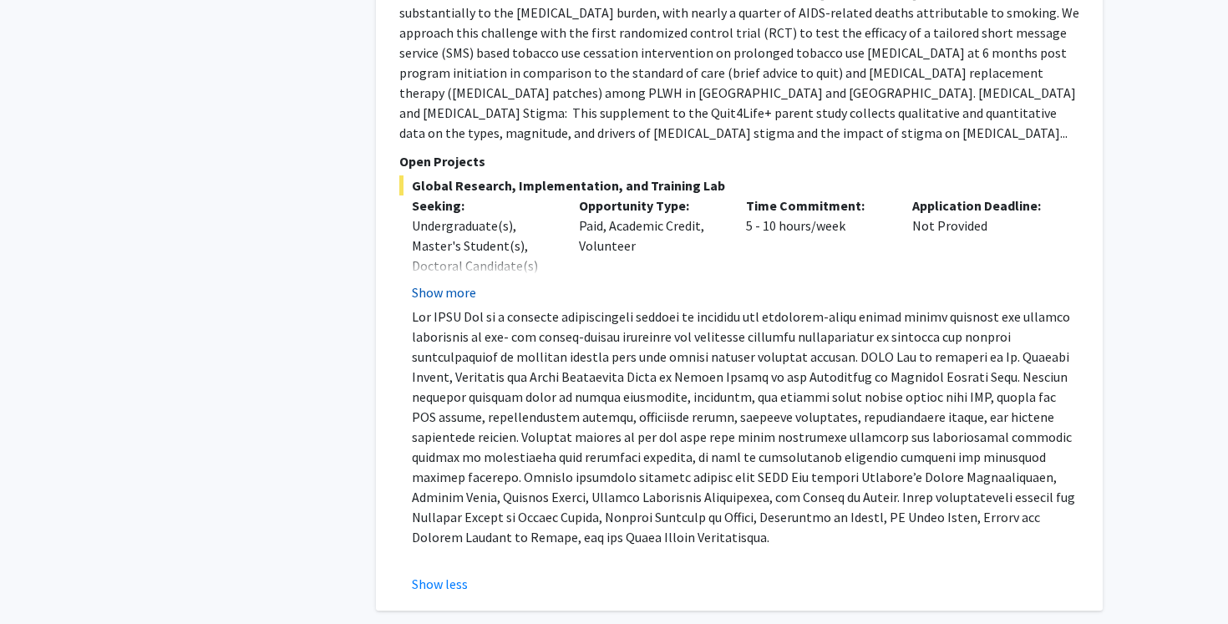
click at [459, 282] on button "Show more" at bounding box center [444, 292] width 64 height 20
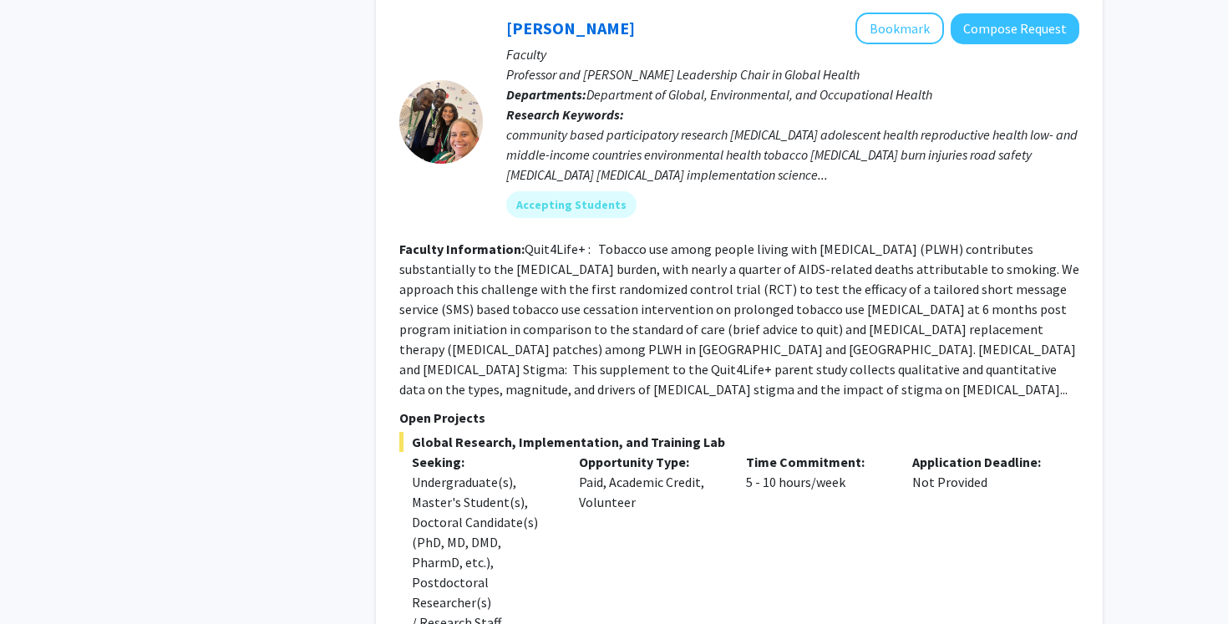
scroll to position [1903, 0]
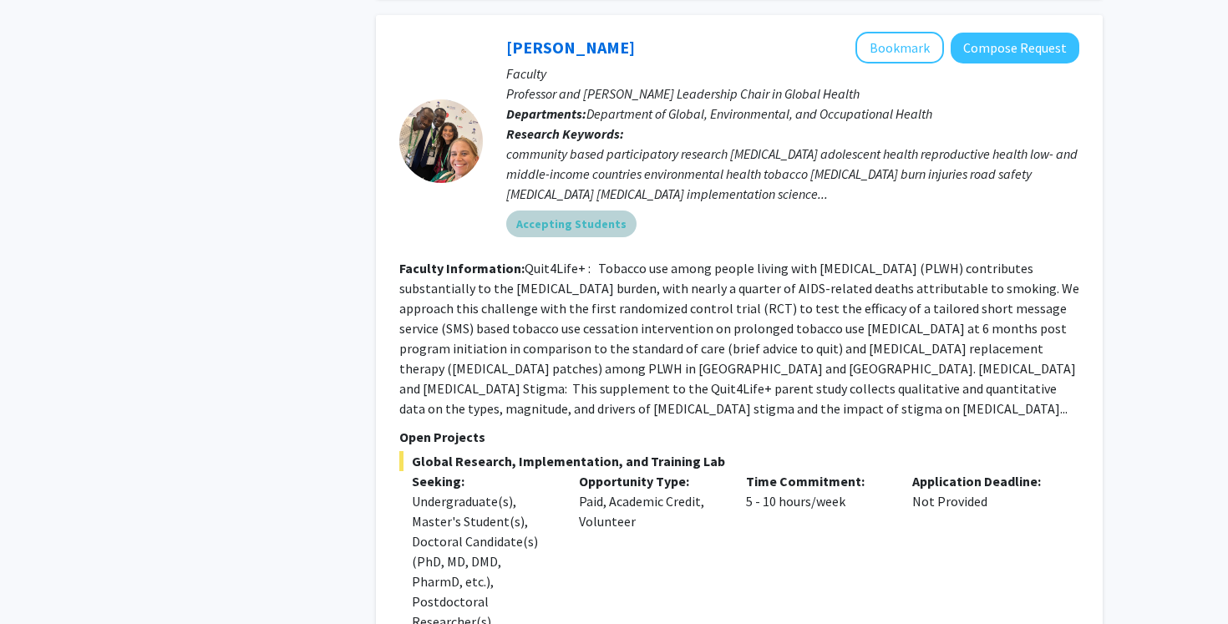
click at [612, 211] on mat-chip "Accepting Students" at bounding box center [571, 224] width 130 height 27
click at [585, 211] on mat-chip "Accepting Students" at bounding box center [571, 224] width 130 height 27
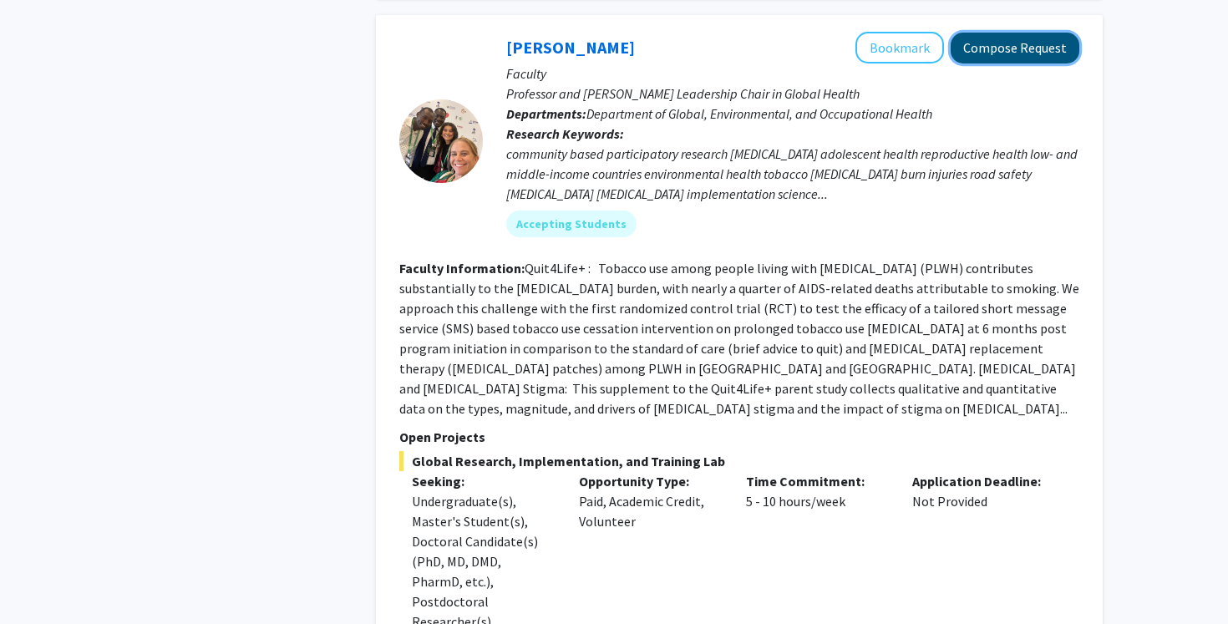
click at [975, 33] on button "Compose Request" at bounding box center [1015, 48] width 129 height 31
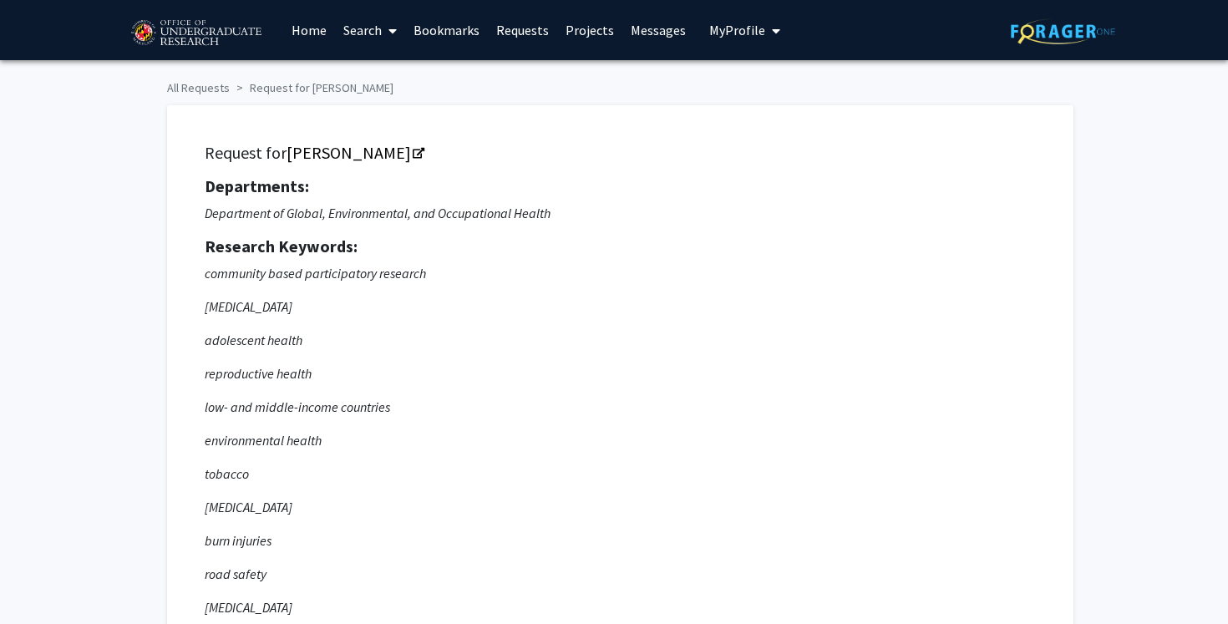
click at [754, 35] on span "My Profile" at bounding box center [737, 30] width 56 height 17
click at [763, 74] on span "[PERSON_NAME]" at bounding box center [813, 78] width 101 height 18
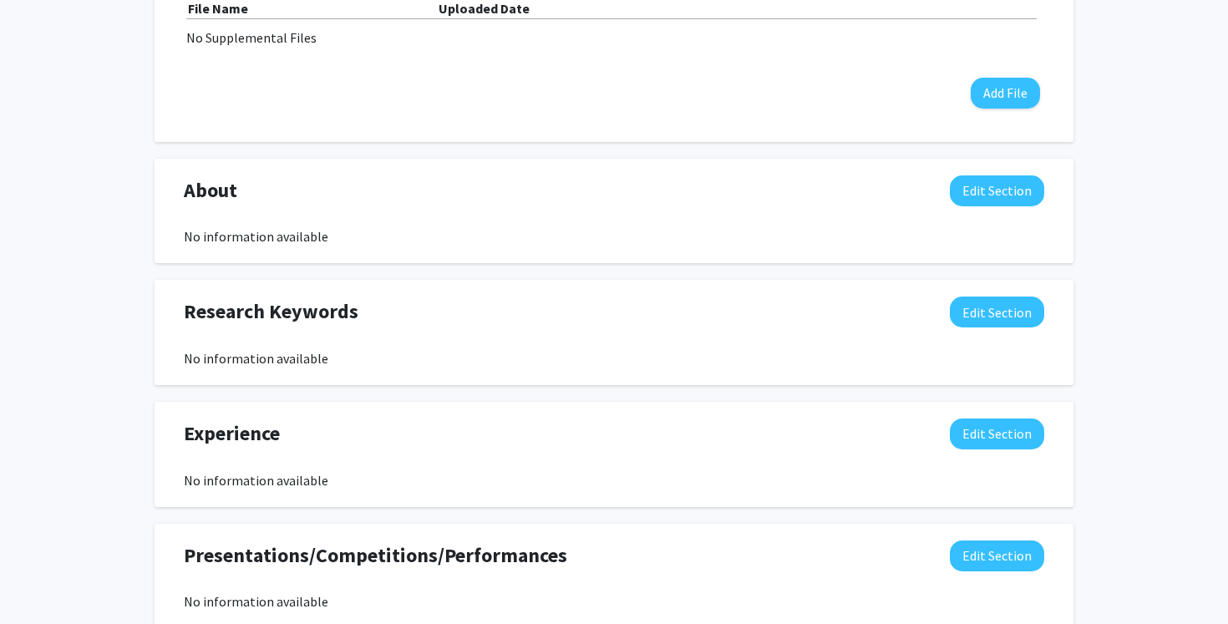
scroll to position [630, 0]
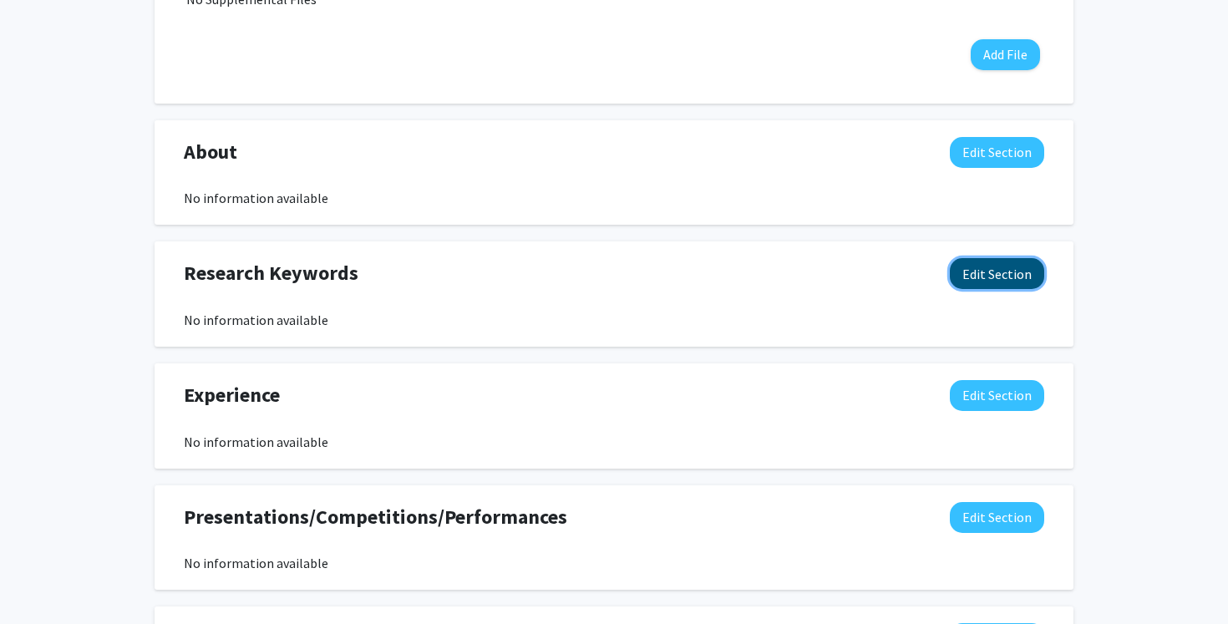
click at [958, 280] on button "Edit Section" at bounding box center [997, 273] width 94 height 31
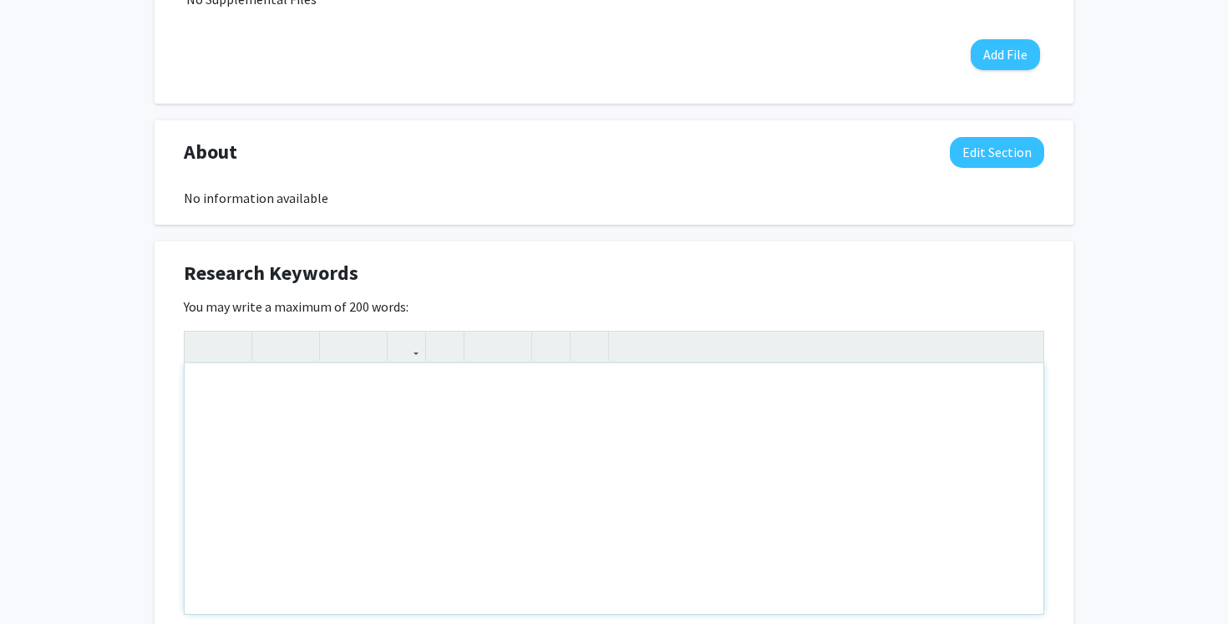
click at [551, 382] on div "Note to users with screen readers: Please deactivate our accessibility plugin f…" at bounding box center [614, 488] width 859 height 251
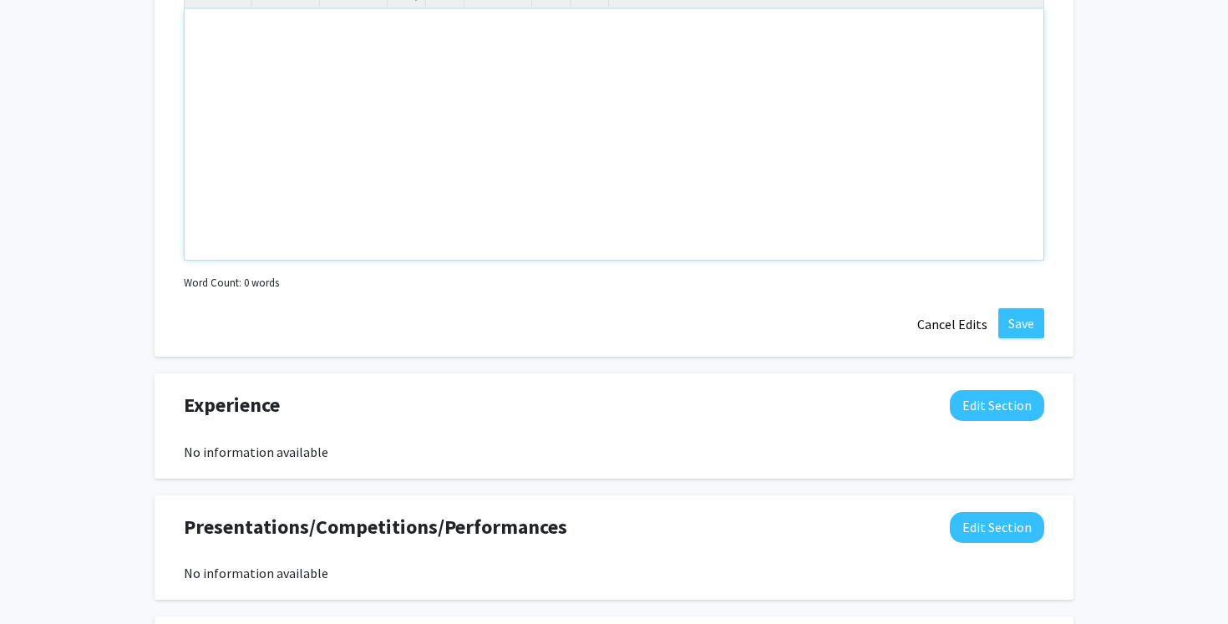
scroll to position [1044, 0]
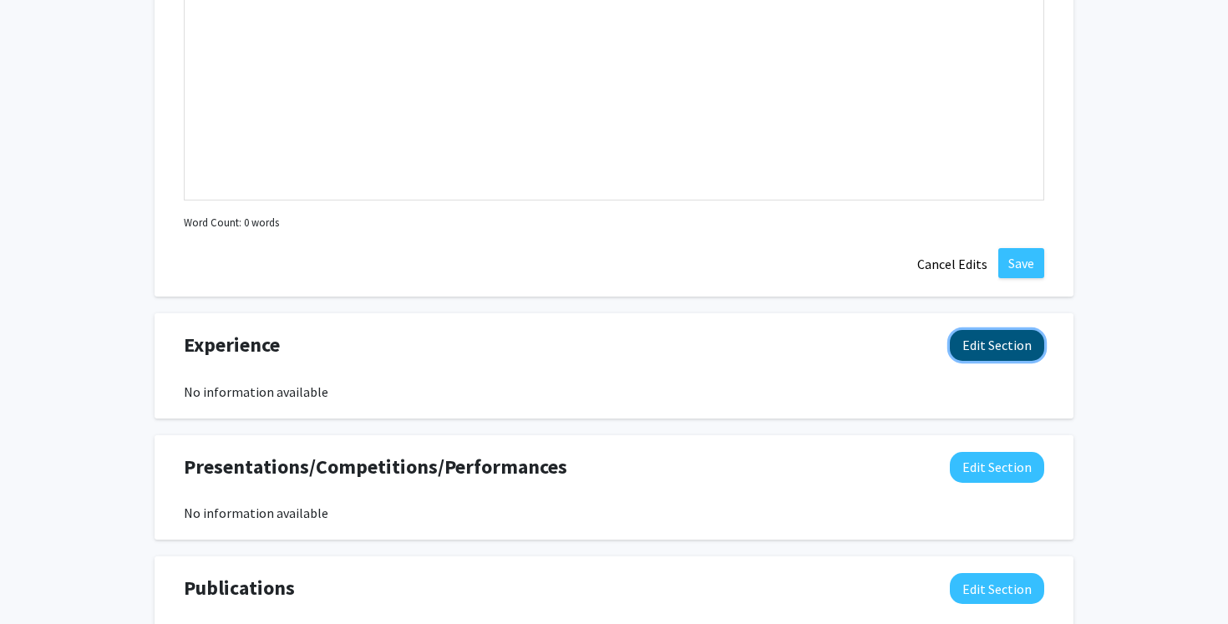
click at [987, 338] on button "Edit Section" at bounding box center [997, 345] width 94 height 31
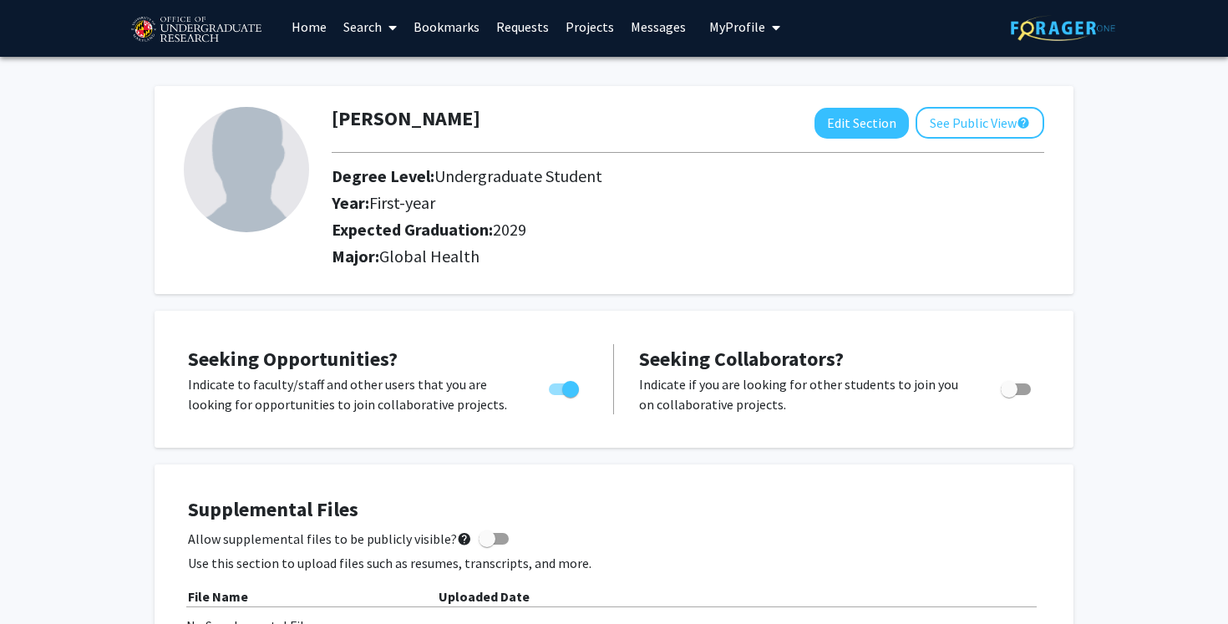
scroll to position [0, 0]
